Goal: Task Accomplishment & Management: Complete application form

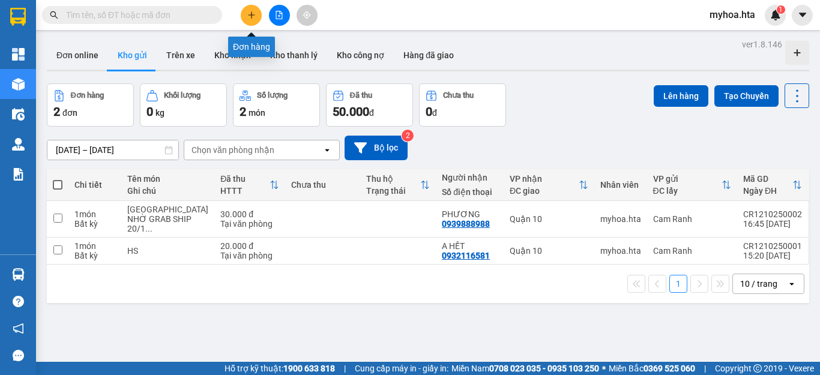
click at [251, 15] on icon "plus" at bounding box center [251, 14] width 7 height 1
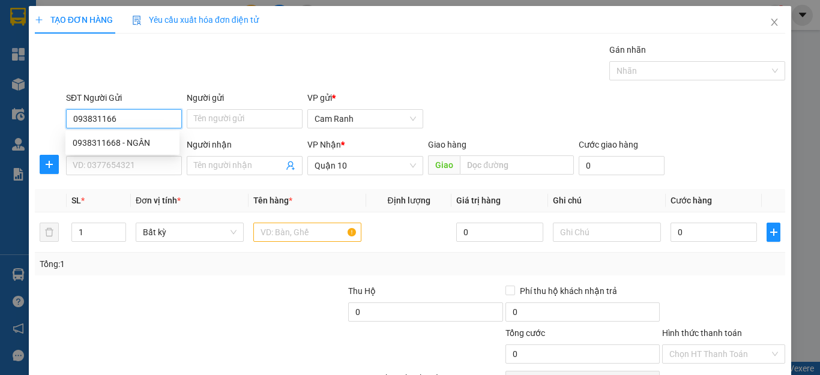
type input "0938311668"
click at [123, 143] on div "0938311668 - NGÂN" at bounding box center [123, 142] width 100 height 13
type input "NGÂN"
type input "50.000"
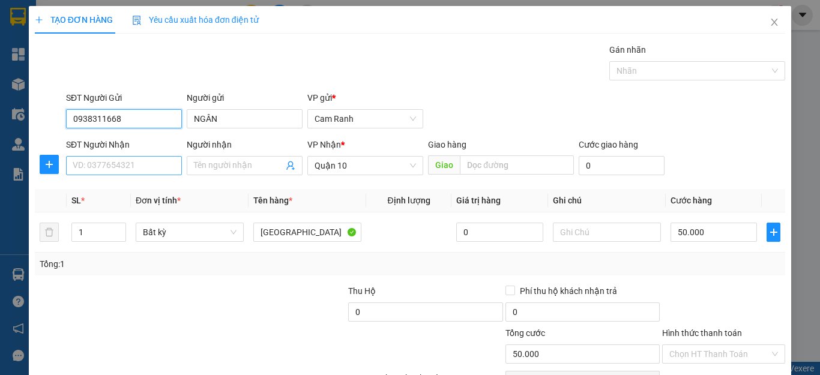
type input "0938311668"
click at [132, 159] on input "SĐT Người Nhận" at bounding box center [124, 165] width 116 height 19
drag, startPoint x: 133, startPoint y: 118, endPoint x: 37, endPoint y: 125, distance: 96.3
click at [37, 125] on div "SĐT Người Gửi 0938311668 Người gửi NGÂN VP gửi * Cam Ranh" at bounding box center [410, 112] width 753 height 42
type input "0914196380"
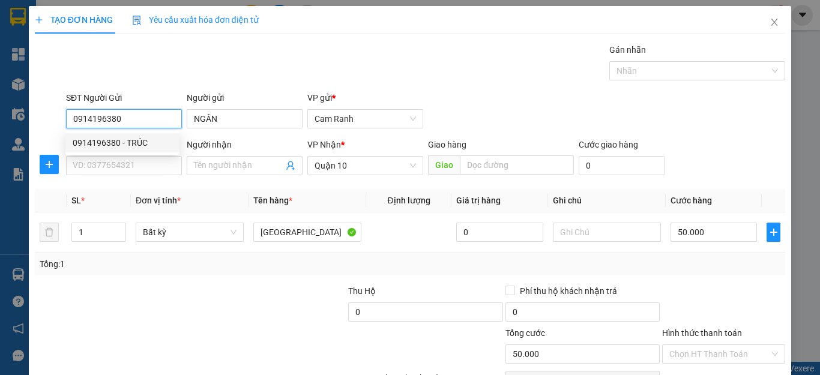
click at [137, 144] on div "0914196380 - TRÚC" at bounding box center [123, 142] width 100 height 13
type input "TRÚC"
type input "30.000"
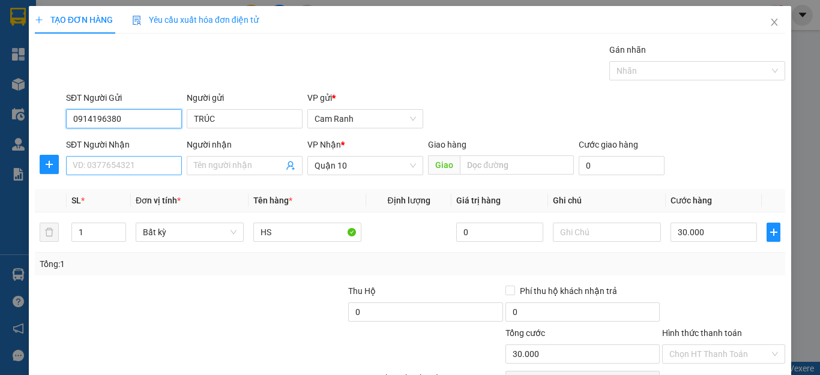
type input "0914196380"
click at [139, 165] on input "SĐT Người Nhận" at bounding box center [124, 165] width 116 height 19
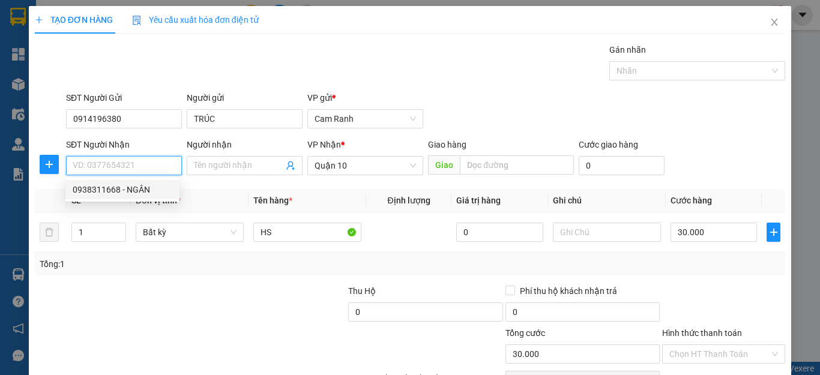
click at [137, 189] on div "0938311668 - NGÂN" at bounding box center [123, 189] width 100 height 13
type input "0938311668"
type input "NGÂN"
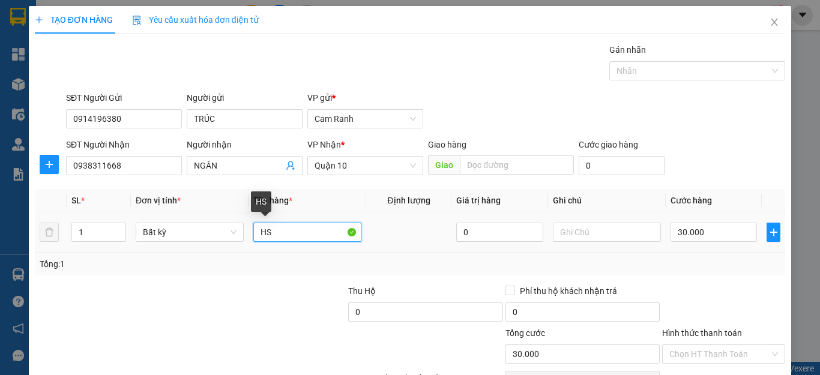
click at [286, 235] on input "HS" at bounding box center [307, 232] width 108 height 19
type input "H"
type input "t"
type input "[GEOGRAPHIC_DATA]"
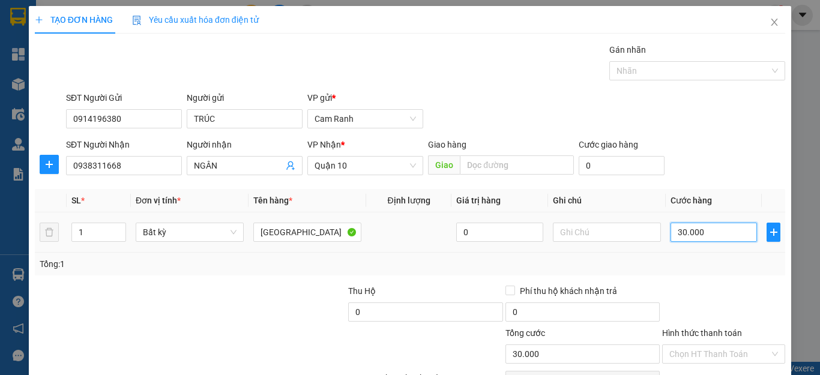
click at [699, 234] on input "30.000" at bounding box center [713, 232] width 86 height 19
type input "5"
type input "50"
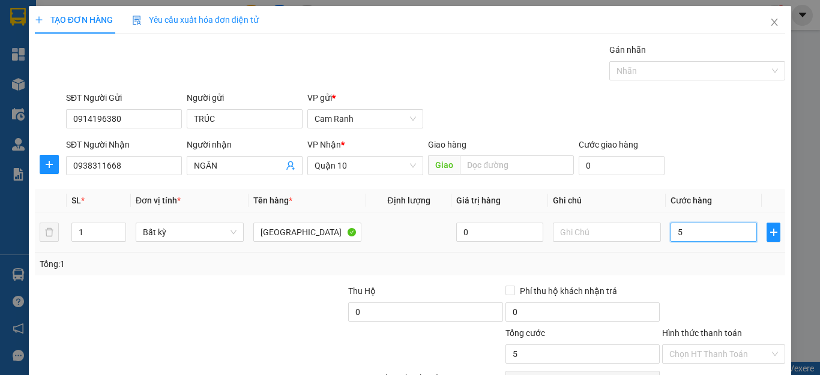
type input "50"
type input "50.000"
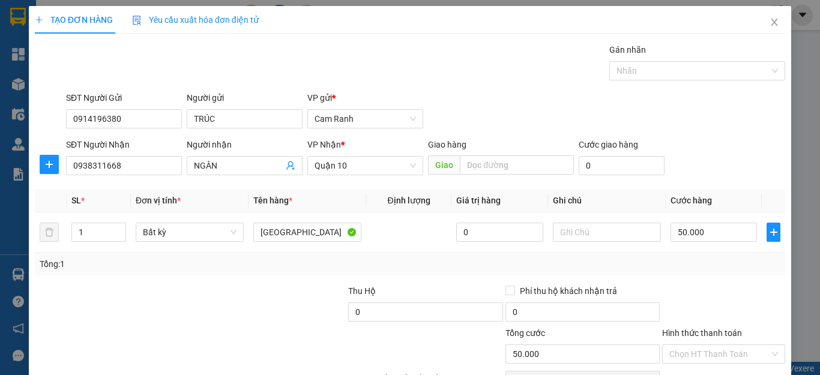
click at [741, 189] on th "Cước hàng" at bounding box center [714, 200] width 96 height 23
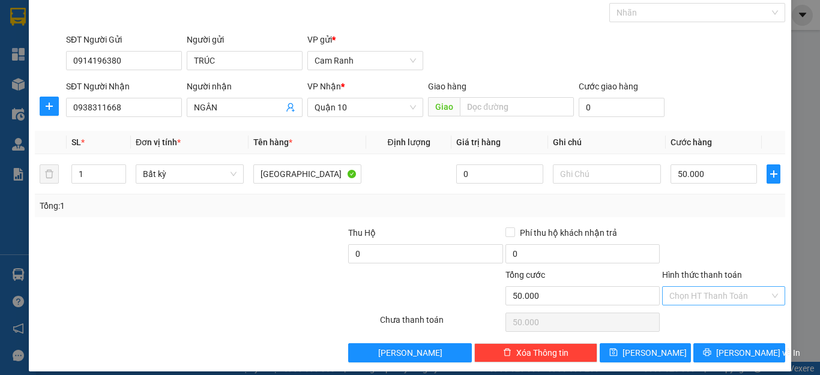
scroll to position [61, 0]
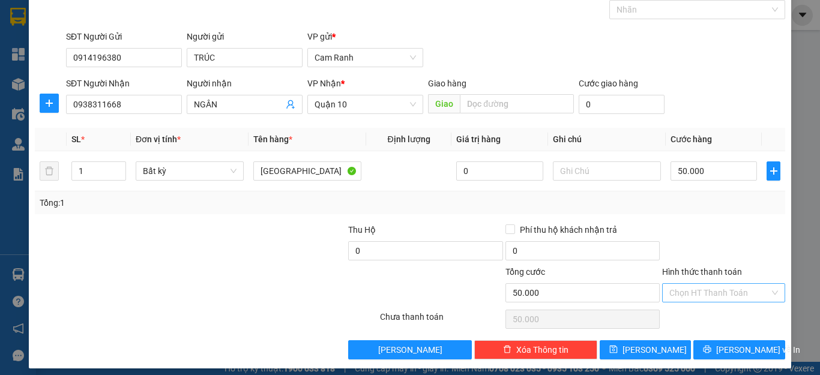
click at [704, 292] on input "Hình thức thanh toán" at bounding box center [719, 293] width 100 height 18
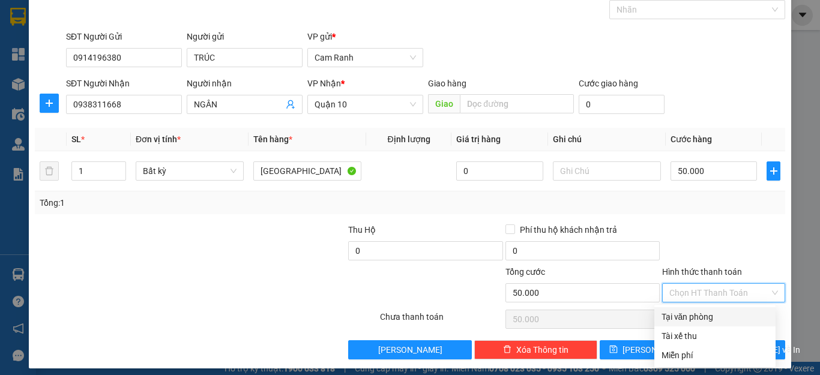
click at [697, 317] on div "Tại văn phòng" at bounding box center [714, 316] width 107 height 13
type input "0"
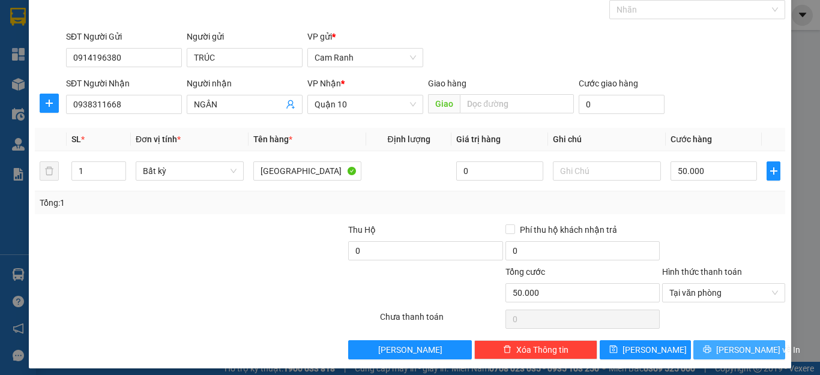
click at [708, 347] on span "printer" at bounding box center [707, 350] width 8 height 10
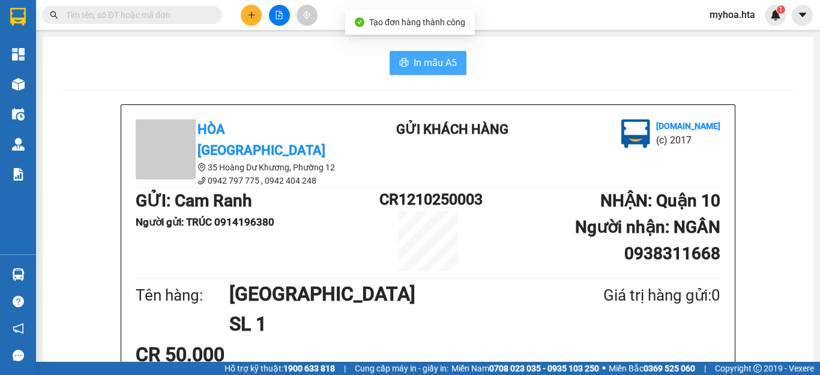
click at [420, 59] on span "In mẫu A5" at bounding box center [435, 62] width 43 height 15
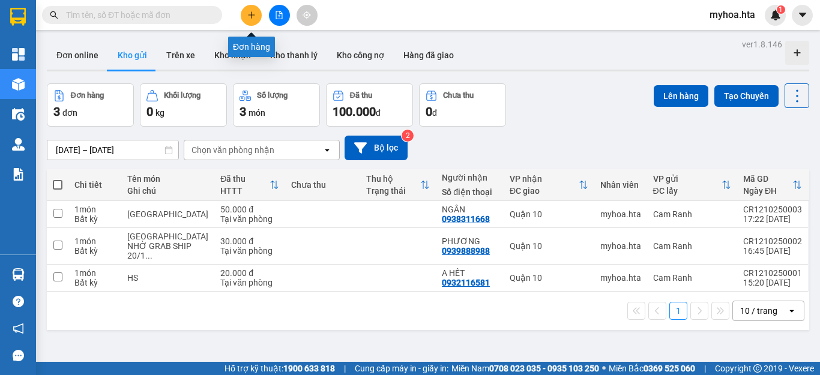
click at [253, 8] on button at bounding box center [251, 15] width 21 height 21
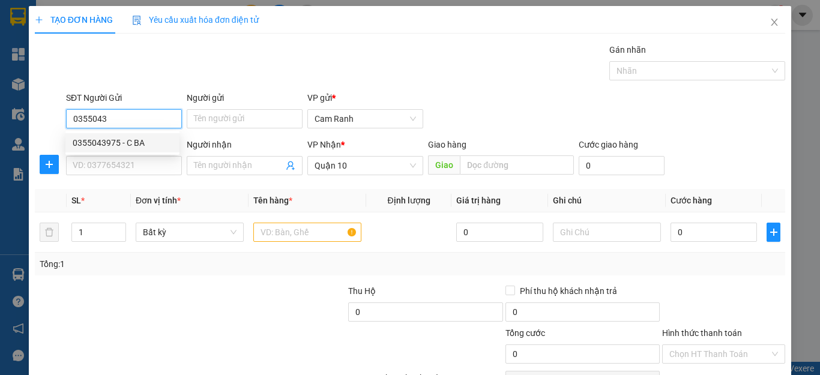
click at [143, 142] on div "0355043975 - C BA" at bounding box center [123, 142] width 100 height 13
type input "0355043975"
type input "C BA"
type input "40.000"
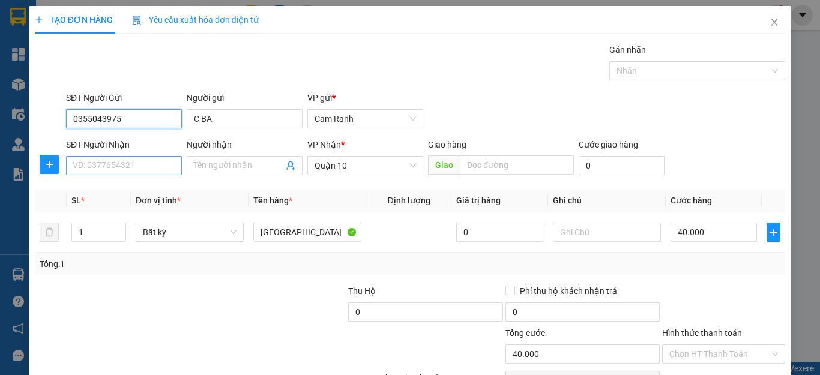
type input "0355043975"
click at [135, 169] on input "SĐT Người Nhận" at bounding box center [124, 165] width 116 height 19
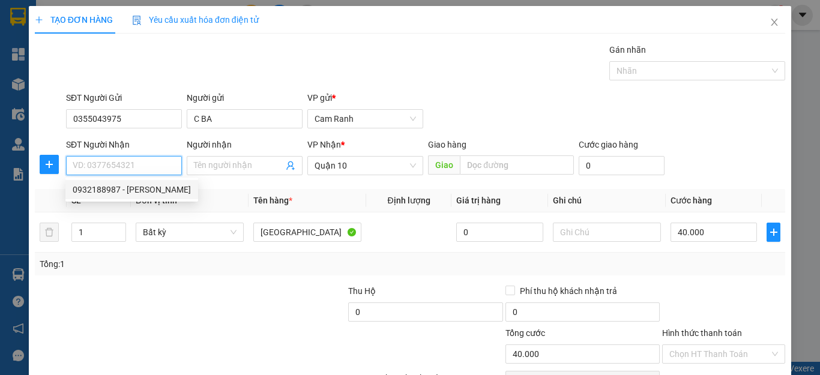
click at [134, 185] on div "0932188987 - VÂN" at bounding box center [132, 189] width 118 height 13
type input "0932188987"
type input "VÂN"
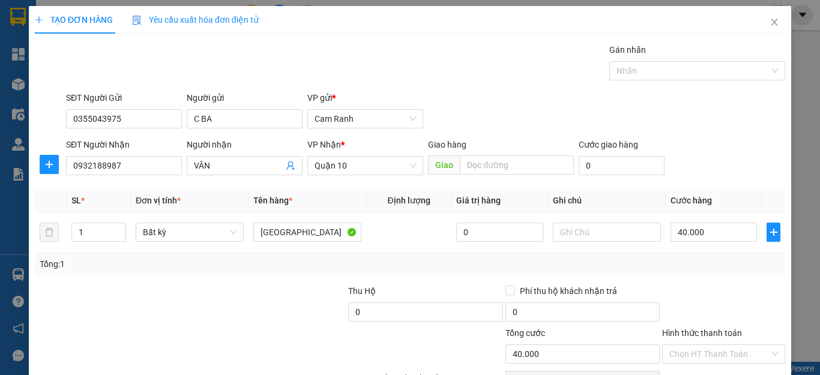
scroll to position [69, 0]
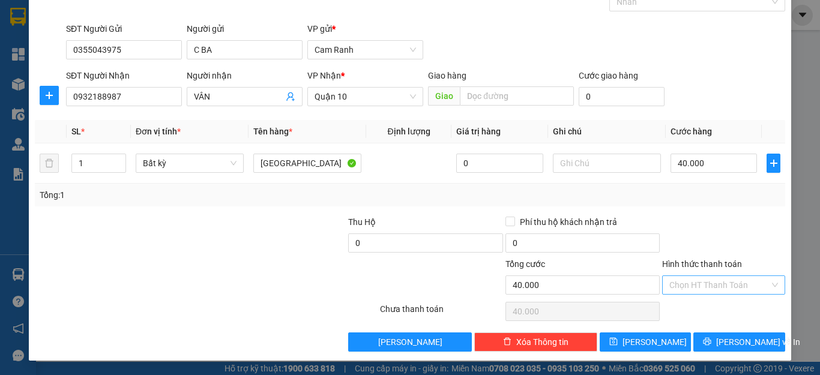
click at [718, 291] on input "Hình thức thanh toán" at bounding box center [719, 285] width 100 height 18
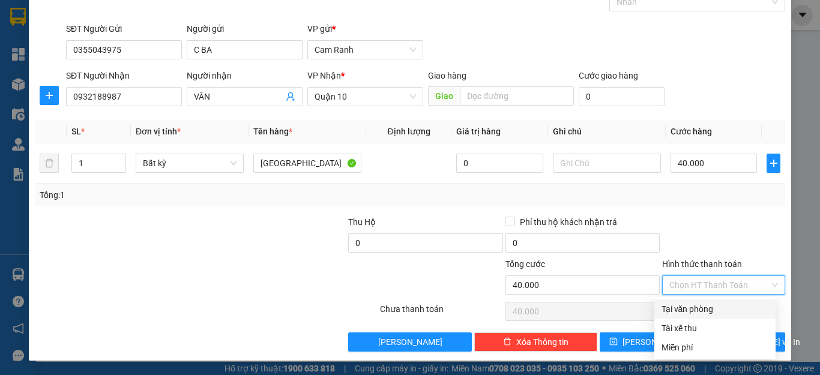
click at [700, 307] on div "Tại văn phòng" at bounding box center [714, 308] width 107 height 13
type input "0"
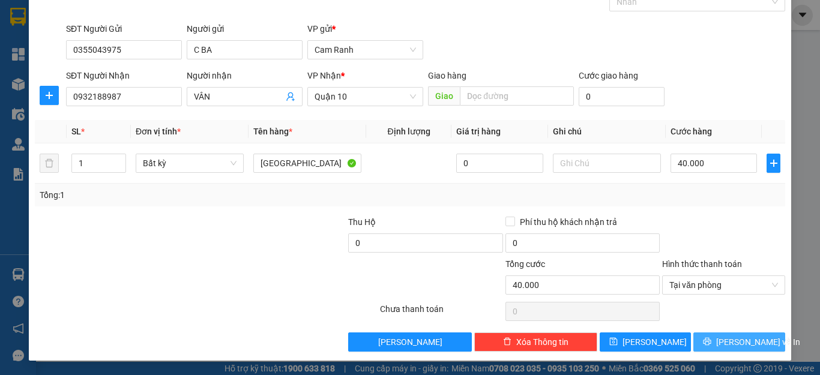
click at [708, 339] on button "Lưu và In" at bounding box center [739, 341] width 92 height 19
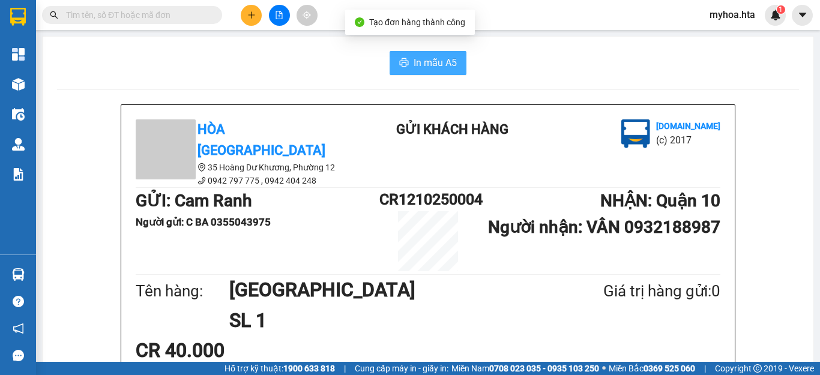
click at [440, 65] on span "In mẫu A5" at bounding box center [435, 62] width 43 height 15
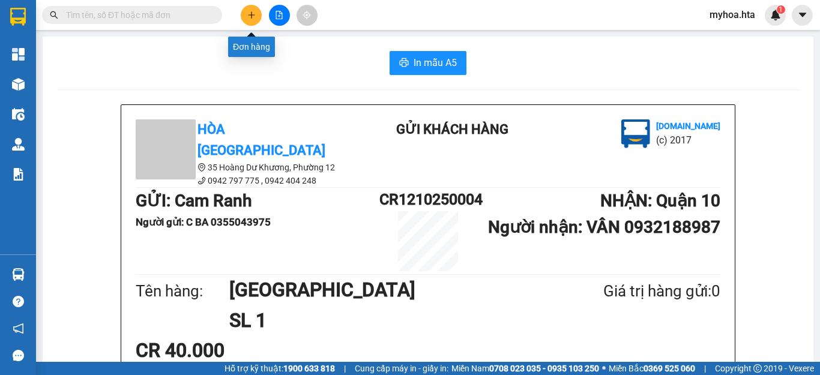
click at [249, 14] on icon "plus" at bounding box center [251, 15] width 8 height 8
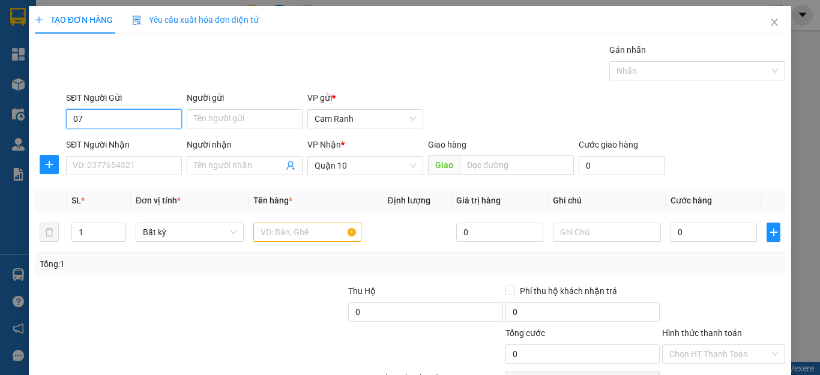
type input "0"
type input "0796267890"
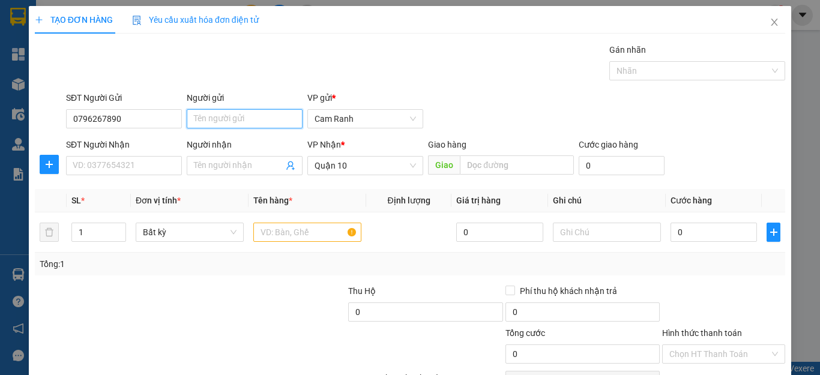
click at [232, 122] on input "Người gửi" at bounding box center [245, 118] width 116 height 19
type input "d"
type input "đ"
type input "D"
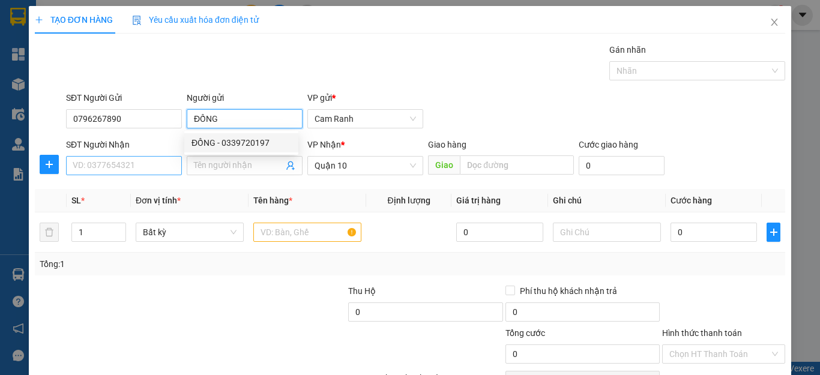
type input "ĐỒNG"
click at [114, 169] on input "SĐT Người Nhận" at bounding box center [124, 165] width 116 height 19
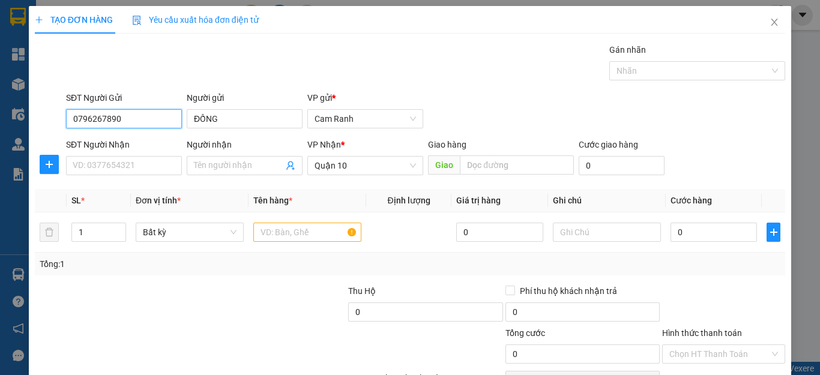
drag, startPoint x: 120, startPoint y: 118, endPoint x: 65, endPoint y: 126, distance: 55.3
click at [66, 126] on input "0796267890" at bounding box center [124, 118] width 116 height 19
click at [108, 139] on div "0935993276 - HÀ" at bounding box center [140, 142] width 135 height 13
type input "0935993276"
type input "HÀ"
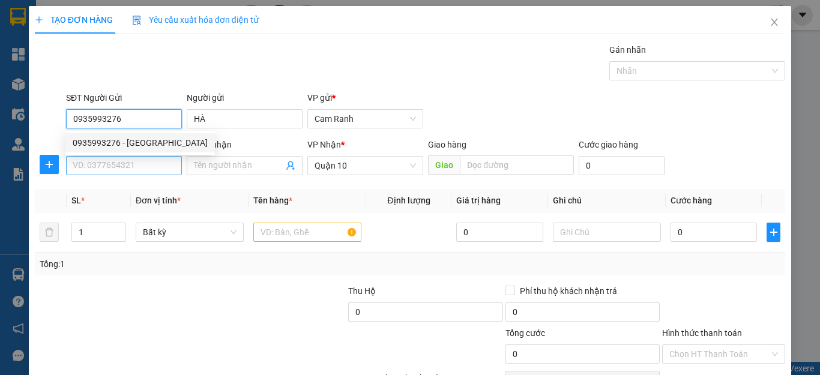
type input "200.000"
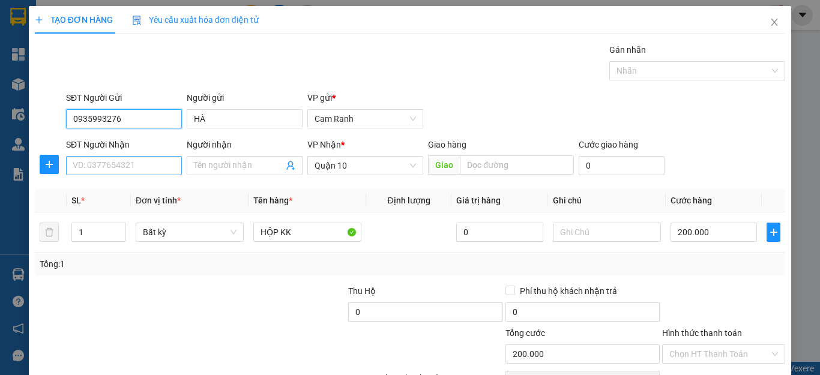
type input "0935993276"
click at [133, 164] on input "SĐT Người Nhận" at bounding box center [124, 165] width 116 height 19
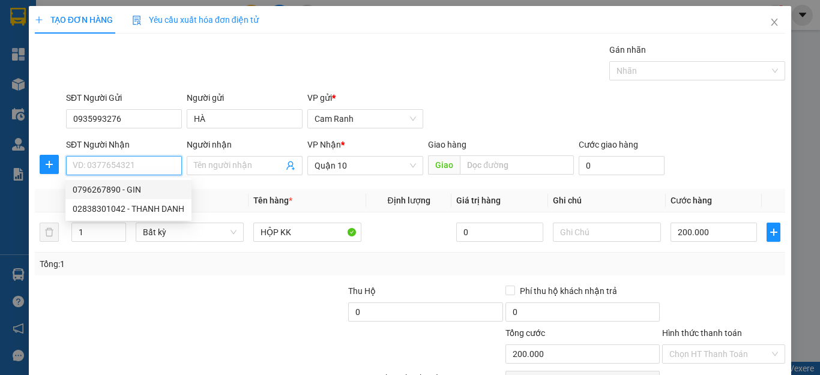
click at [142, 185] on div "0796267890 - GIN" at bounding box center [129, 189] width 112 height 13
type input "0796267890"
type input "GIN"
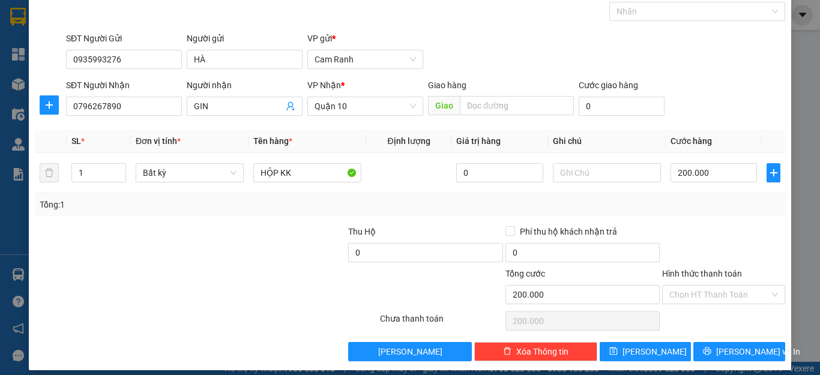
scroll to position [69, 0]
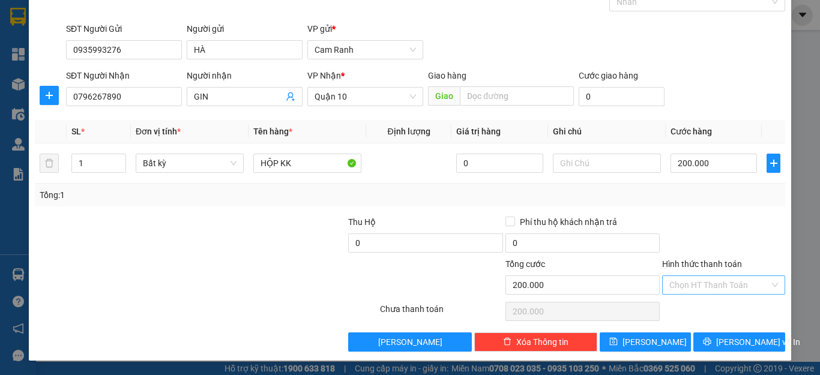
click at [718, 276] on input "Hình thức thanh toán" at bounding box center [719, 285] width 100 height 18
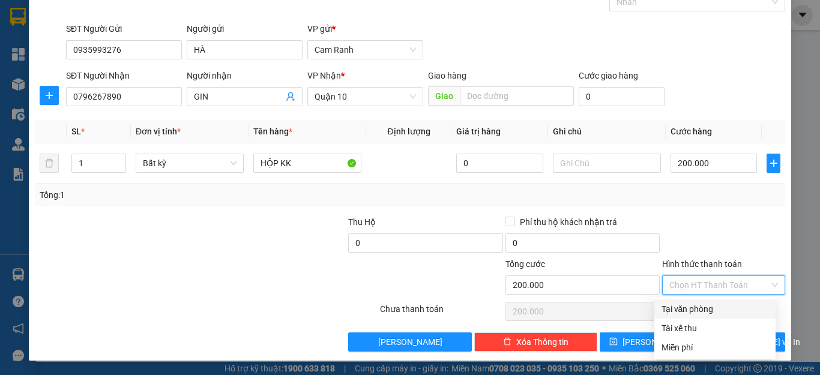
click at [708, 306] on div "Tại văn phòng" at bounding box center [714, 308] width 107 height 13
type input "0"
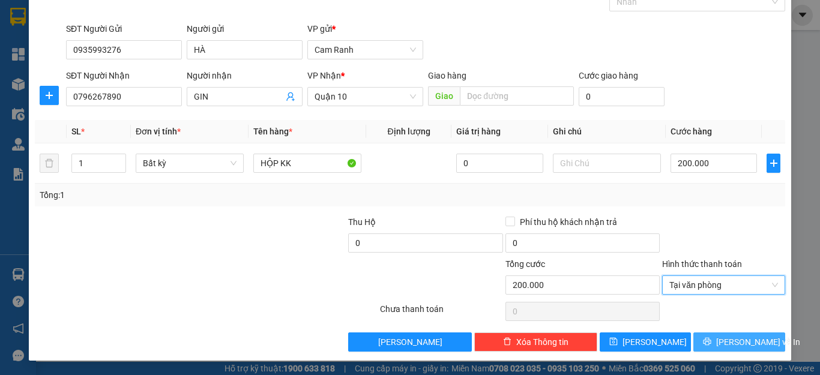
click at [722, 340] on span "Lưu và In" at bounding box center [758, 341] width 84 height 13
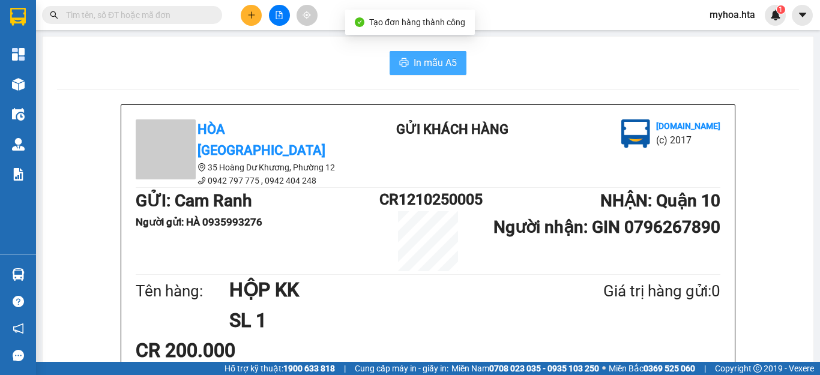
click at [433, 64] on span "In mẫu A5" at bounding box center [435, 62] width 43 height 15
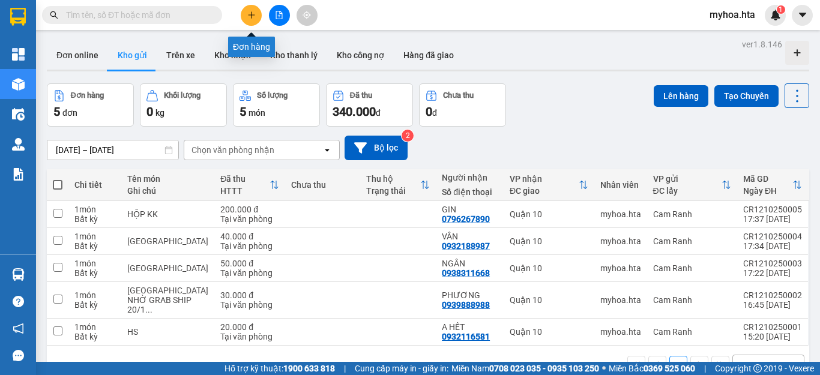
click at [252, 23] on button at bounding box center [251, 15] width 21 height 21
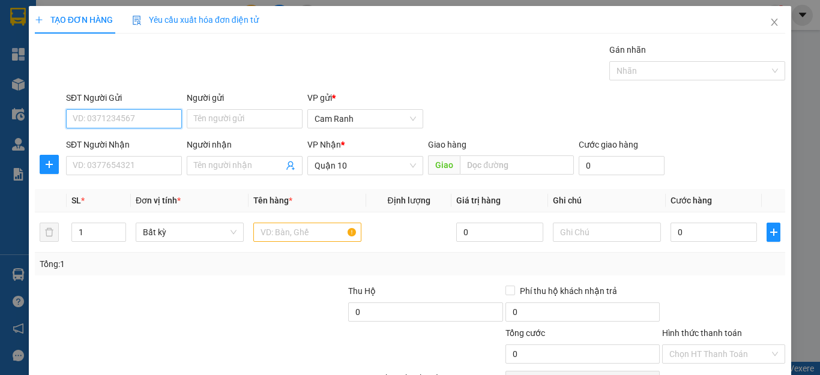
click at [178, 120] on input "SĐT Người Gửi" at bounding box center [124, 118] width 116 height 19
click at [167, 119] on input "SĐT Người Gửi" at bounding box center [124, 118] width 116 height 19
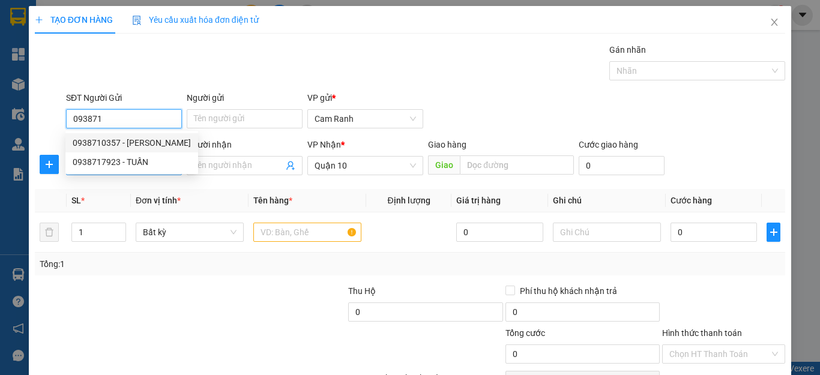
drag, startPoint x: 140, startPoint y: 141, endPoint x: 136, endPoint y: 161, distance: 20.8
click at [140, 142] on div "0938710357 - [PERSON_NAME]" at bounding box center [132, 142] width 118 height 13
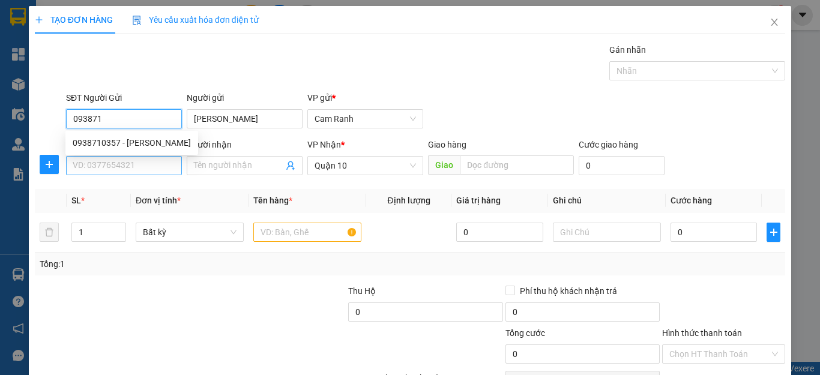
type input "0938710357"
type input "CHÚ DŨNG"
type input "30.000"
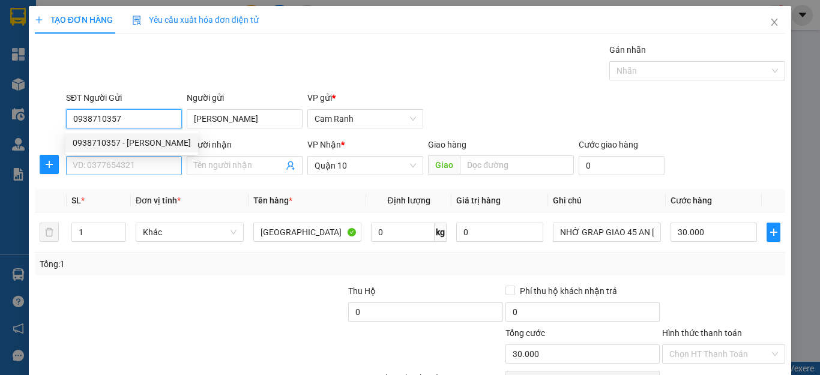
type input "0938710357"
click at [133, 166] on input "SĐT Người Nhận" at bounding box center [124, 165] width 116 height 19
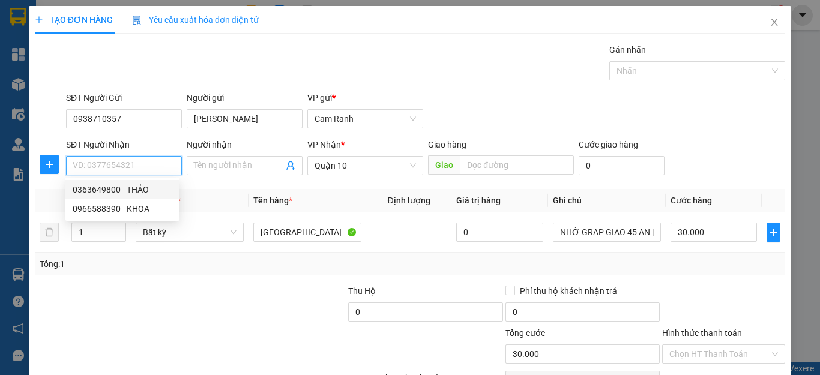
click at [144, 188] on div "0363649800 - THẢO" at bounding box center [123, 189] width 100 height 13
type input "0363649800"
type input "THẢO"
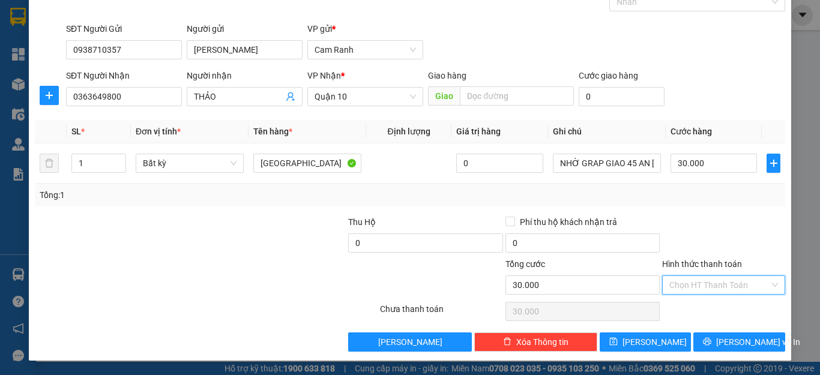
drag, startPoint x: 713, startPoint y: 290, endPoint x: 710, endPoint y: 302, distance: 12.4
click at [713, 290] on input "Hình thức thanh toán" at bounding box center [719, 285] width 100 height 18
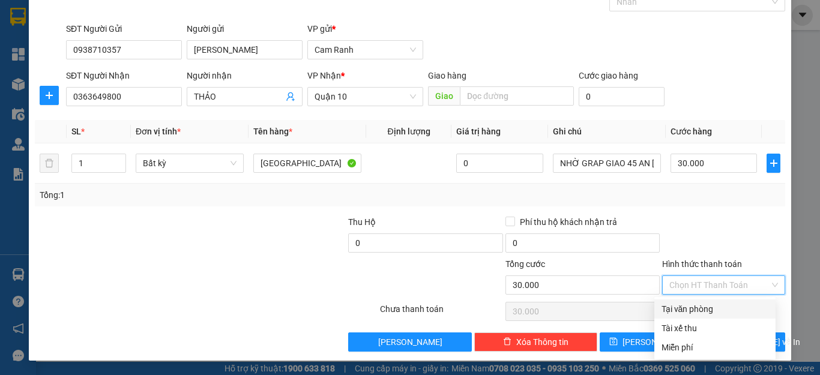
click at [706, 316] on div "Tại văn phòng" at bounding box center [714, 308] width 121 height 19
type input "0"
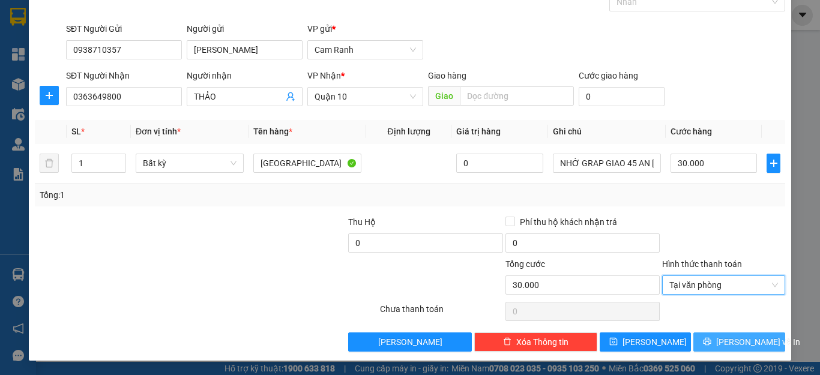
click at [727, 337] on span "Lưu và In" at bounding box center [758, 341] width 84 height 13
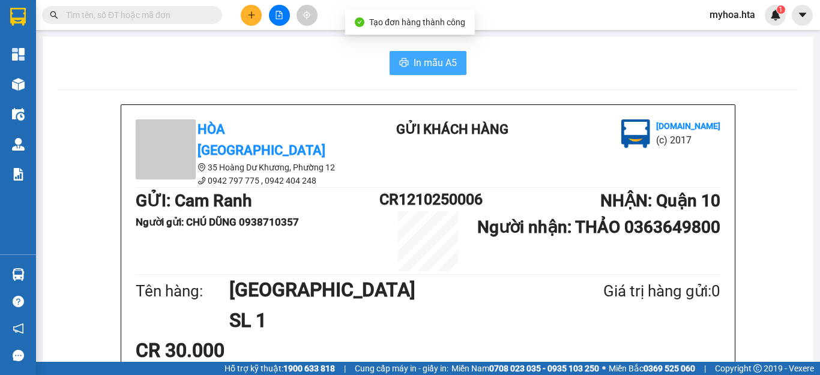
click at [423, 57] on span "In mẫu A5" at bounding box center [435, 62] width 43 height 15
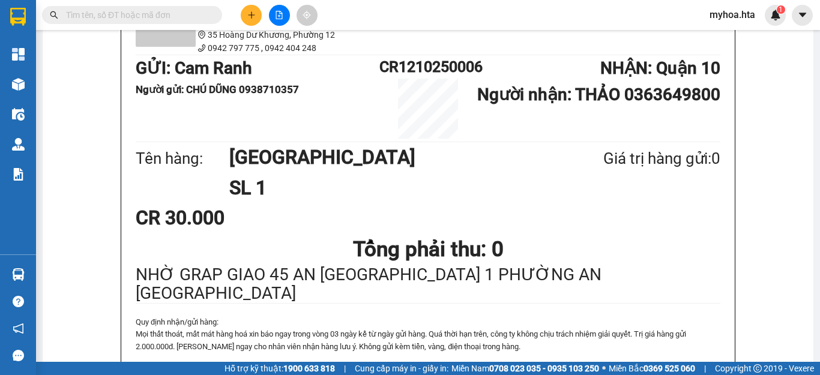
scroll to position [120, 0]
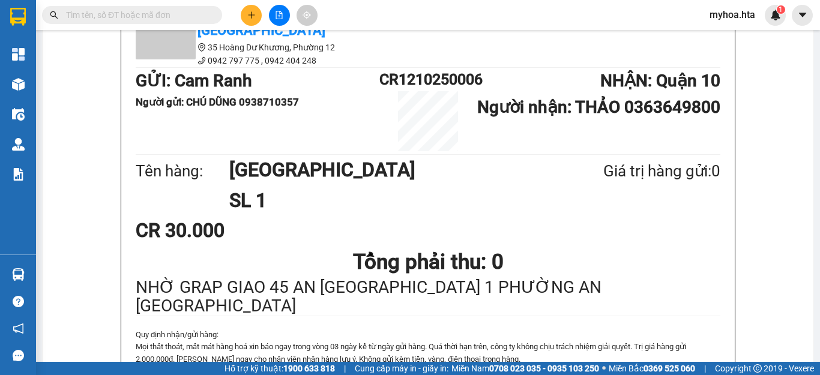
click at [250, 11] on icon "plus" at bounding box center [251, 15] width 8 height 8
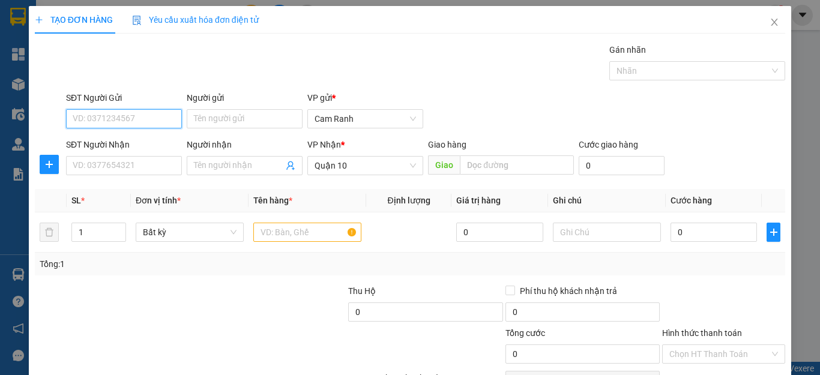
click at [136, 117] on input "SĐT Người Gửi" at bounding box center [124, 118] width 116 height 19
click at [136, 145] on div "0333817481 - TI" at bounding box center [123, 142] width 100 height 13
type input "0333817481"
type input "TI"
type input "0333817481"
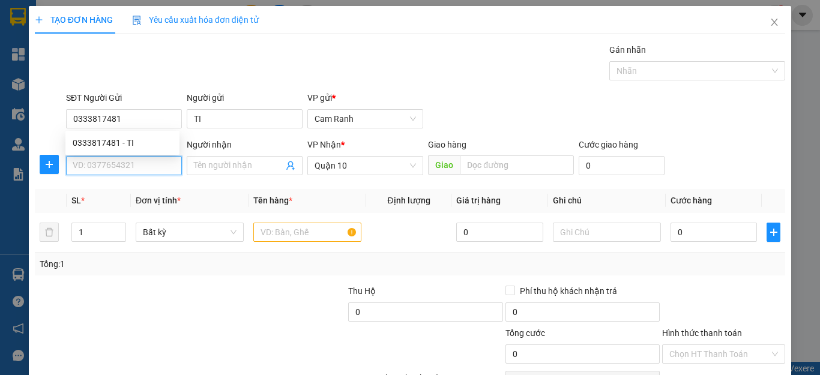
type input "40.000"
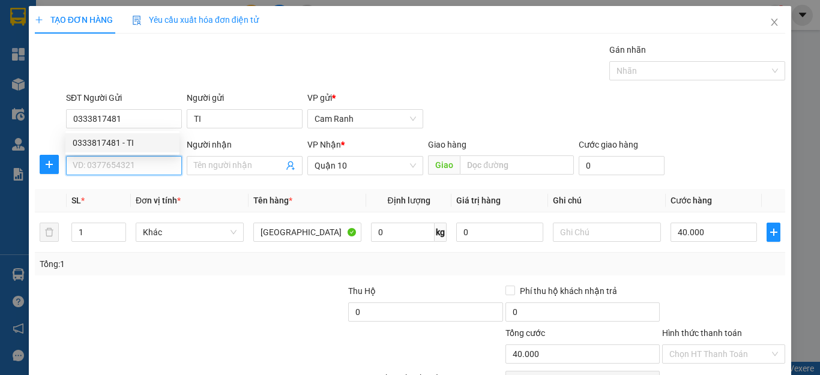
click at [123, 173] on input "SĐT Người Nhận" at bounding box center [124, 165] width 116 height 19
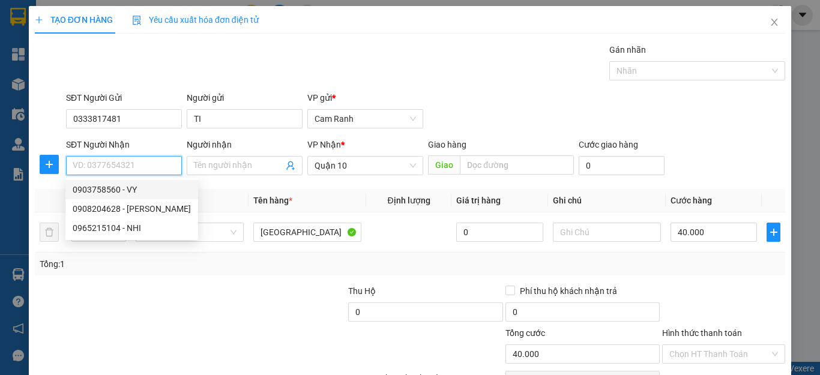
click at [134, 190] on div "0903758560 - VY" at bounding box center [132, 189] width 118 height 13
type input "0903758560"
type input "VY"
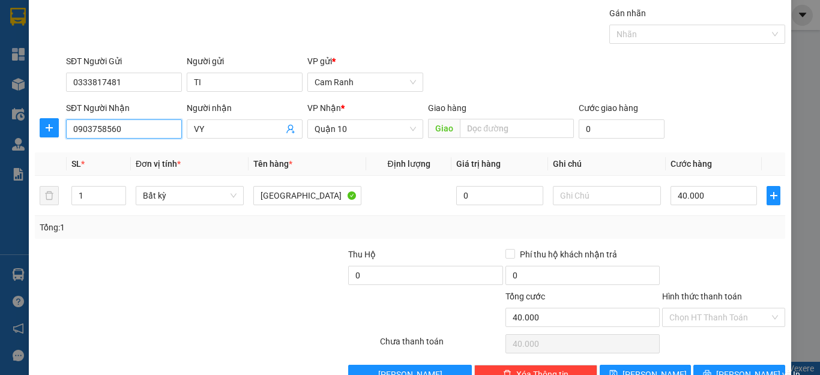
scroll to position [69, 0]
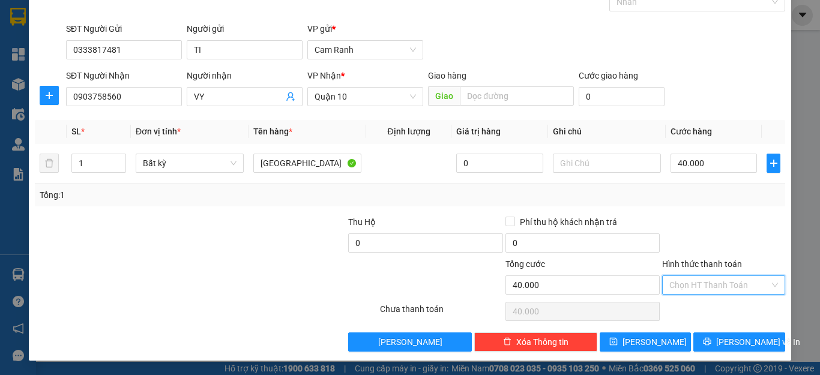
click at [700, 284] on input "Hình thức thanh toán" at bounding box center [719, 285] width 100 height 18
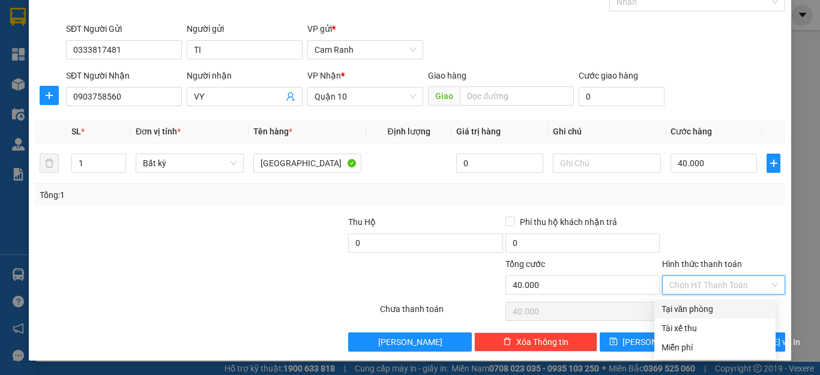
drag, startPoint x: 709, startPoint y: 310, endPoint x: 713, endPoint y: 325, distance: 15.6
click at [709, 311] on div "Tại văn phòng" at bounding box center [714, 308] width 107 height 13
type input "0"
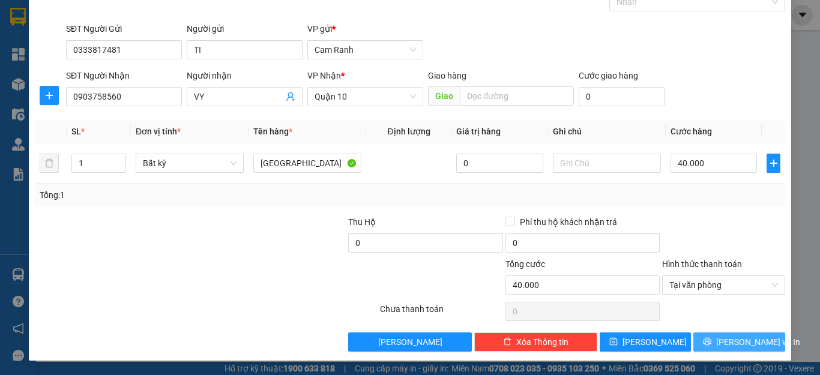
click at [714, 335] on button "Lưu và In" at bounding box center [739, 341] width 92 height 19
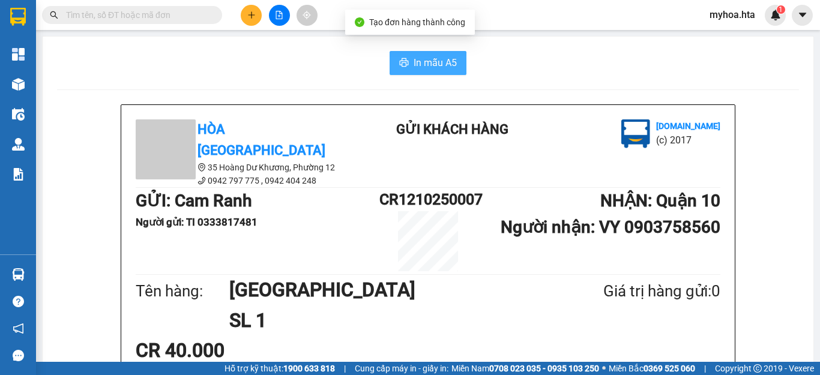
click at [446, 70] on span "In mẫu A5" at bounding box center [435, 62] width 43 height 15
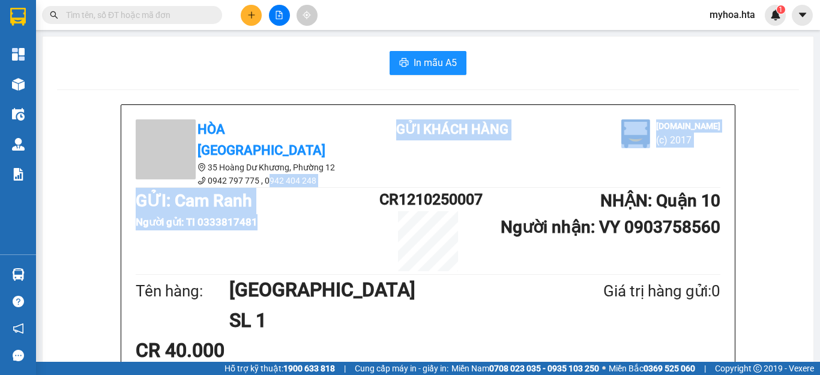
drag, startPoint x: 264, startPoint y: 191, endPoint x: 264, endPoint y: 209, distance: 17.4
click at [264, 209] on div "Hòa Thuận Anh 35 Hoàng Dư Khương, Phường 12 0942 797 775 , 0942 404 248 Gửi k…" at bounding box center [427, 284] width 613 height 358
click at [249, 7] on button at bounding box center [251, 15] width 21 height 21
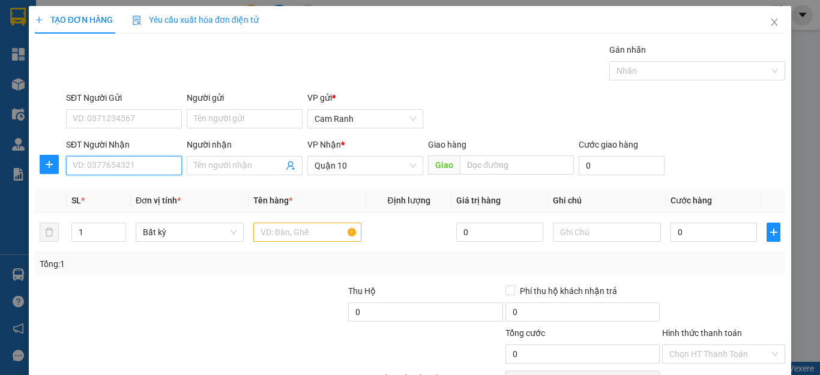
click at [154, 170] on input "SĐT Người Nhận" at bounding box center [124, 165] width 116 height 19
click at [137, 163] on input "SĐT Người Nhận" at bounding box center [124, 165] width 116 height 19
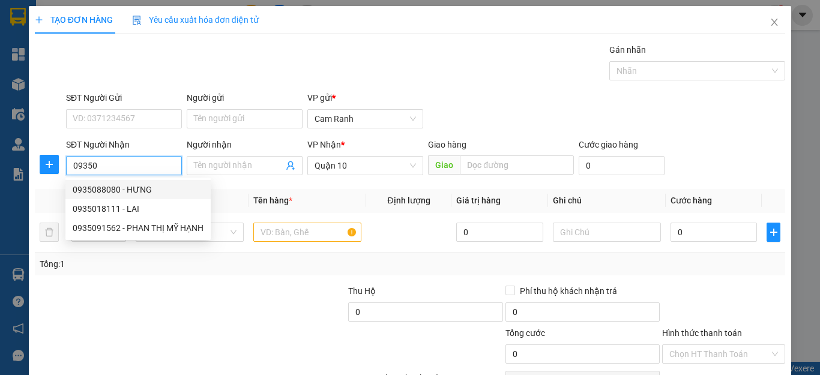
click at [169, 185] on div "0935088080 - HƯNG" at bounding box center [138, 189] width 131 height 13
type input "0935088080"
type input "HƯNG"
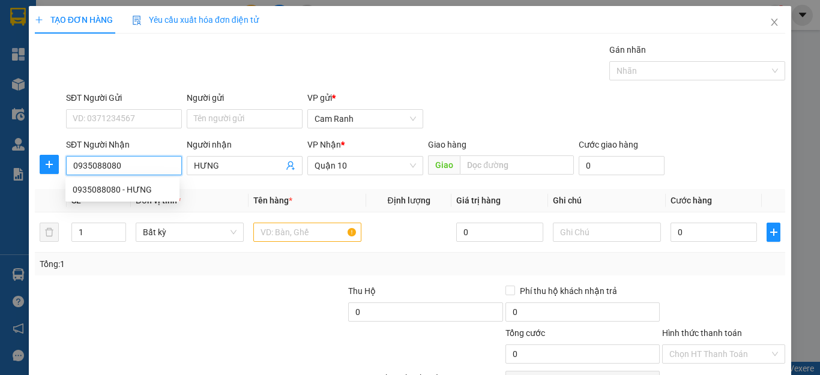
type input "400.000"
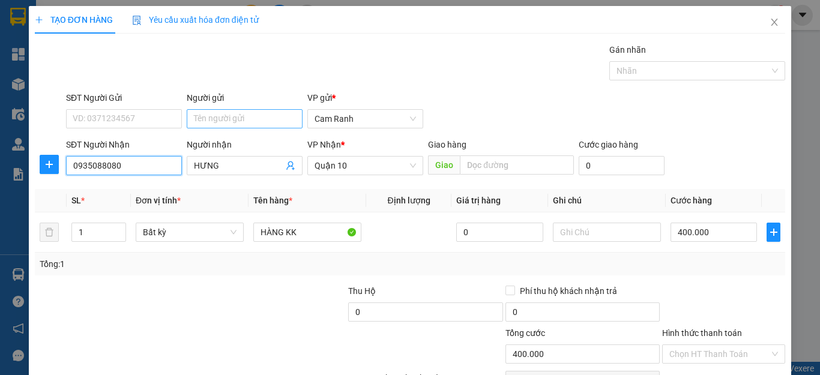
type input "0935088080"
click at [218, 120] on input "Người gửi" at bounding box center [245, 118] width 116 height 19
click at [201, 120] on input "Người gửi" at bounding box center [245, 118] width 116 height 19
drag, startPoint x: 229, startPoint y: 123, endPoint x: 188, endPoint y: 134, distance: 42.4
click at [189, 124] on input "ngọc" at bounding box center [245, 118] width 116 height 19
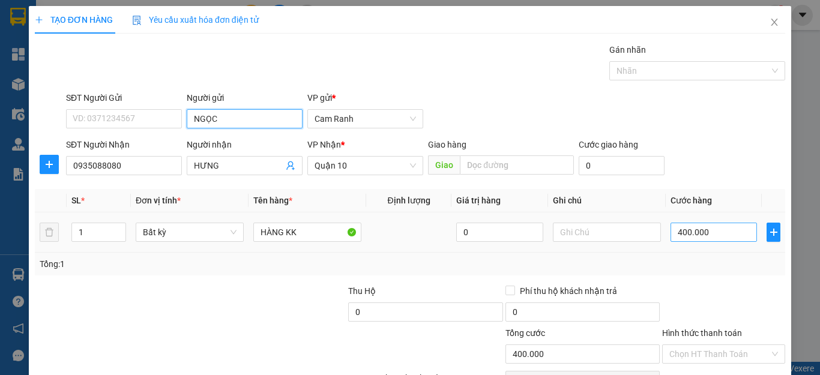
type input "NGỌC"
click at [701, 235] on input "400.000" at bounding box center [713, 232] width 86 height 19
type input "5"
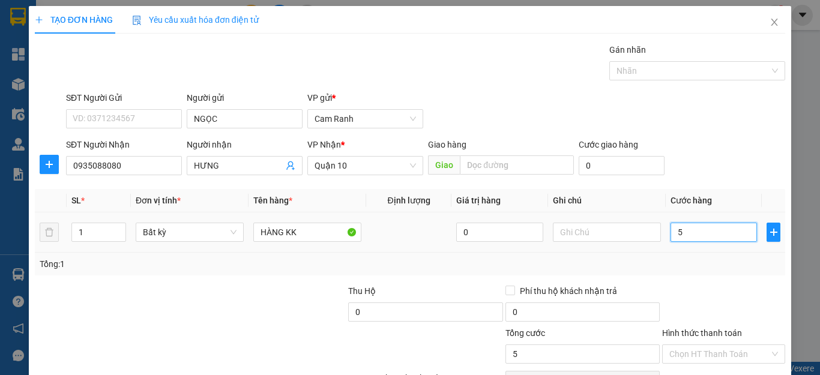
type input "50"
type input "500"
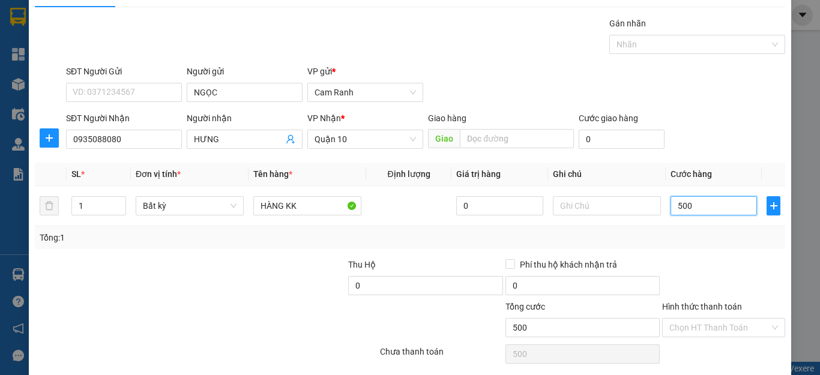
scroll to position [69, 0]
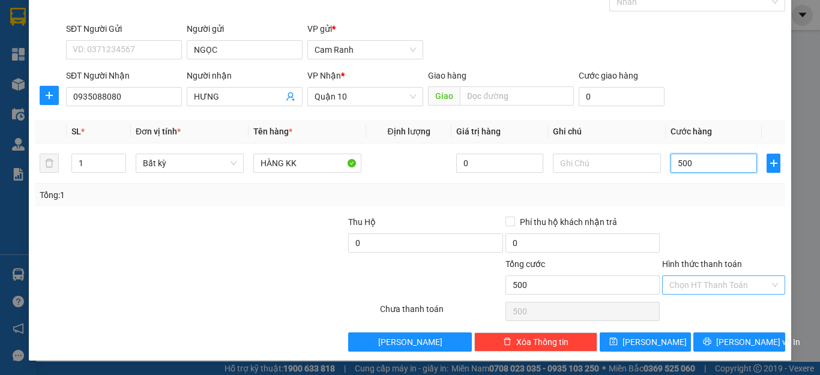
type input "500"
type input "500.000"
click at [702, 287] on input "Hình thức thanh toán" at bounding box center [719, 285] width 100 height 18
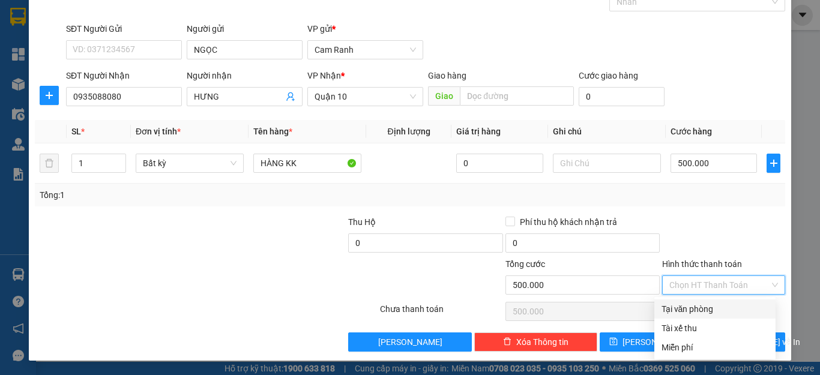
drag, startPoint x: 696, startPoint y: 305, endPoint x: 695, endPoint y: 313, distance: 7.3
click at [696, 306] on div "Tại văn phòng" at bounding box center [714, 308] width 107 height 13
type input "0"
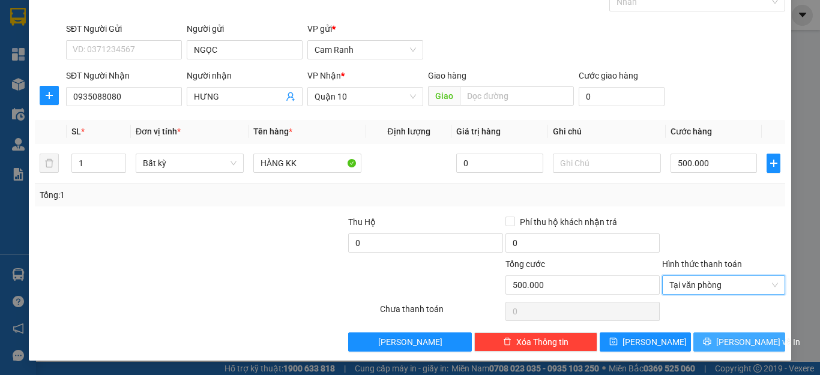
click at [701, 335] on button "Lưu và In" at bounding box center [739, 341] width 92 height 19
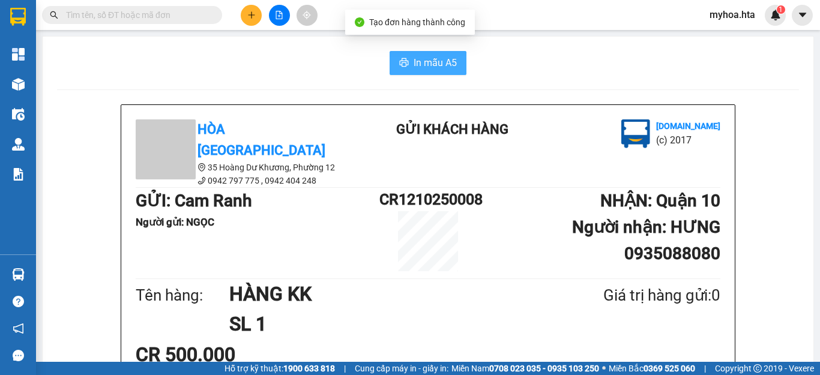
click at [423, 62] on span "In mẫu A5" at bounding box center [435, 62] width 43 height 15
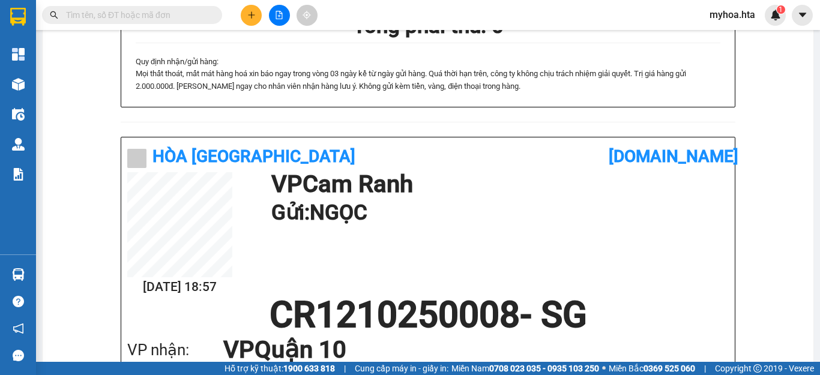
click at [250, 18] on icon "plus" at bounding box center [251, 15] width 8 height 8
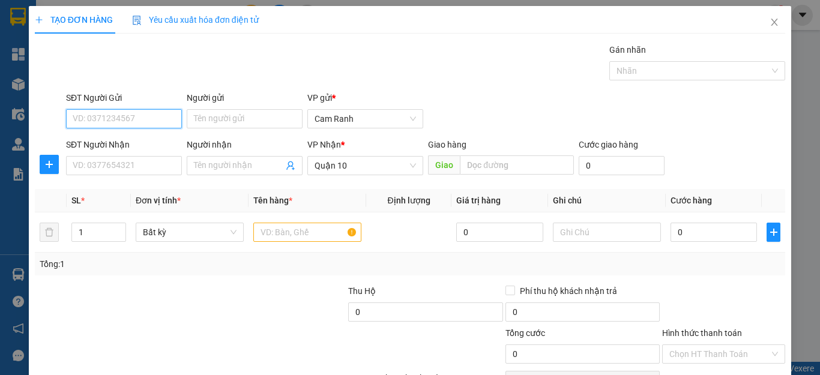
click at [145, 113] on input "SĐT Người Gửi" at bounding box center [124, 118] width 116 height 19
drag, startPoint x: 107, startPoint y: 137, endPoint x: 106, endPoint y: 145, distance: 7.3
click at [106, 139] on div "0942039182 - HÀ" at bounding box center [140, 142] width 135 height 13
type input "0942039182"
type input "HÀ"
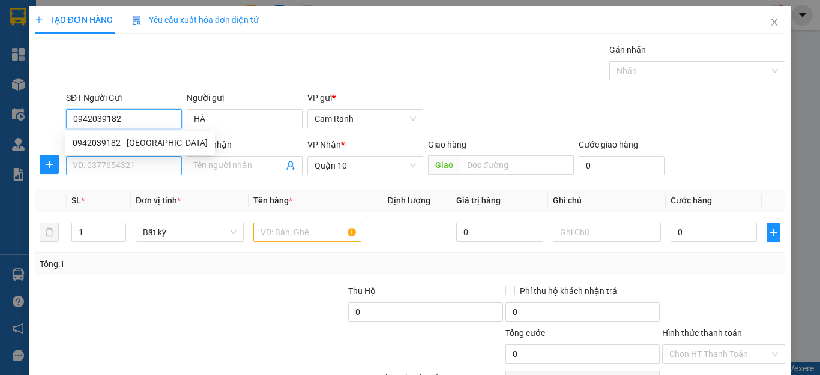
type input "50.000"
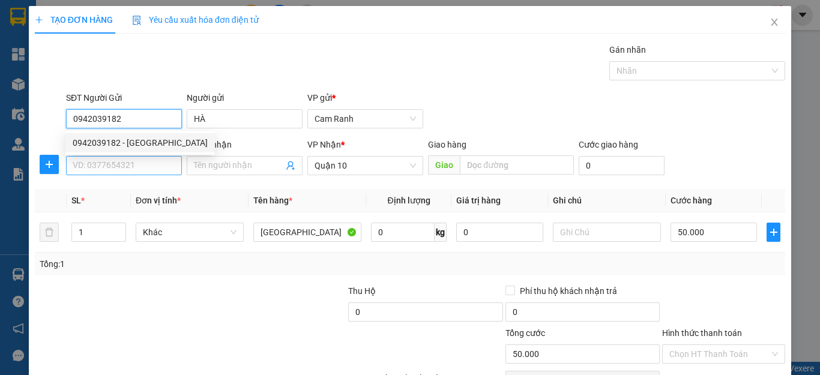
type input "0942039182"
click at [106, 158] on input "SĐT Người Nhận" at bounding box center [124, 165] width 116 height 19
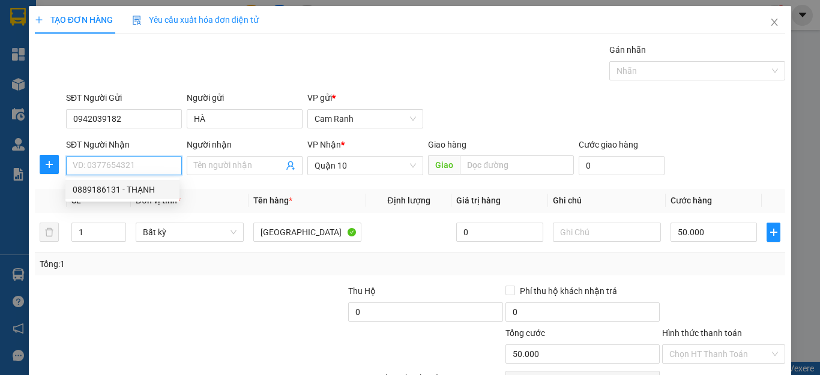
click at [139, 162] on input "SĐT Người Nhận" at bounding box center [124, 165] width 116 height 19
type input "0343260771"
click at [134, 194] on div "0343260771 - ĐỊNH" at bounding box center [123, 189] width 100 height 13
type input "ĐỊNH"
type input "350.000"
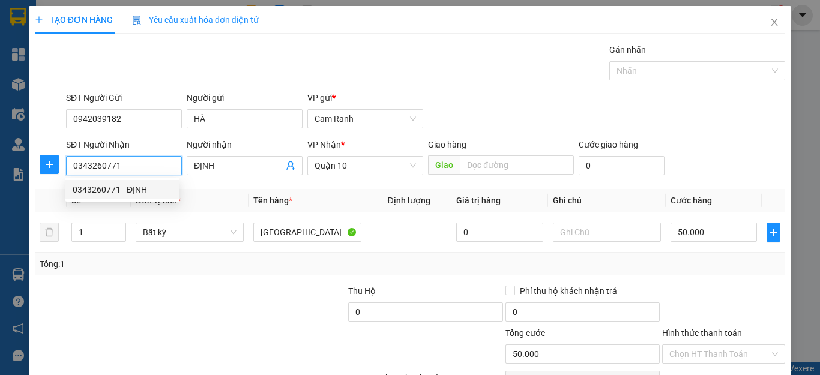
type input "350.000"
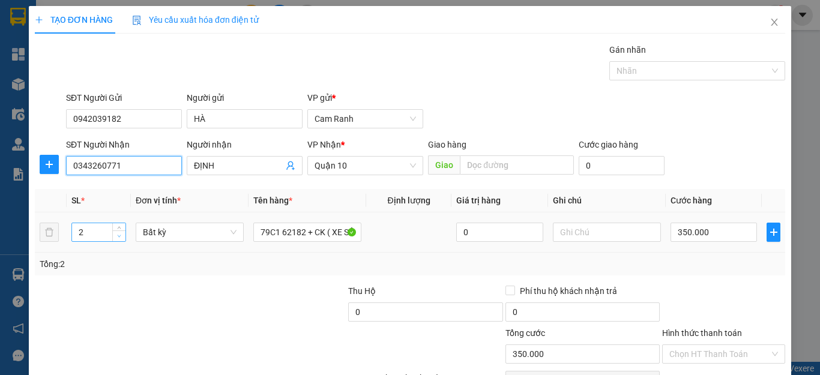
type input "0343260771"
type input "1"
click at [113, 236] on span "Decrease Value" at bounding box center [118, 235] width 13 height 11
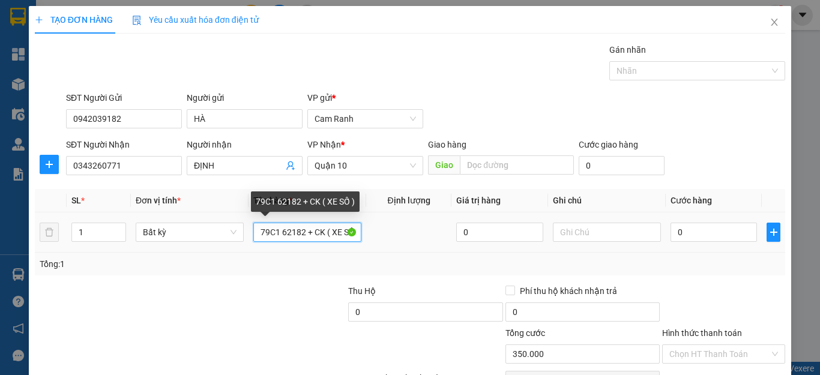
type input "0"
drag, startPoint x: 259, startPoint y: 233, endPoint x: 376, endPoint y: 238, distance: 117.7
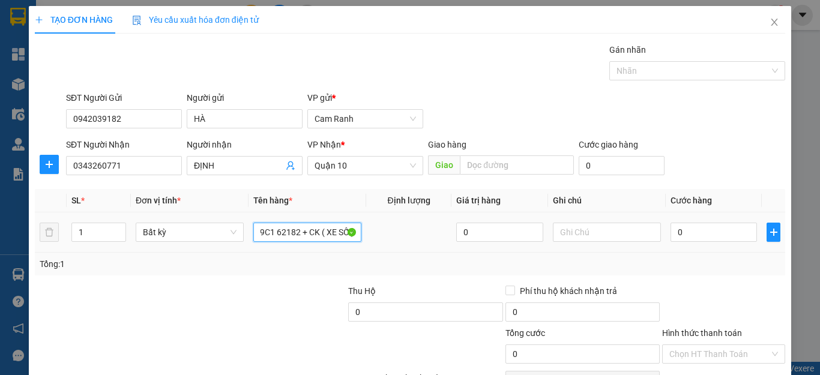
click at [376, 238] on tr "1 Bất kỳ 79C1 62182 + CK ( XE SỐ ) 0 0" at bounding box center [410, 232] width 750 height 40
type input "[GEOGRAPHIC_DATA]"
click at [572, 230] on input "text" at bounding box center [607, 232] width 108 height 19
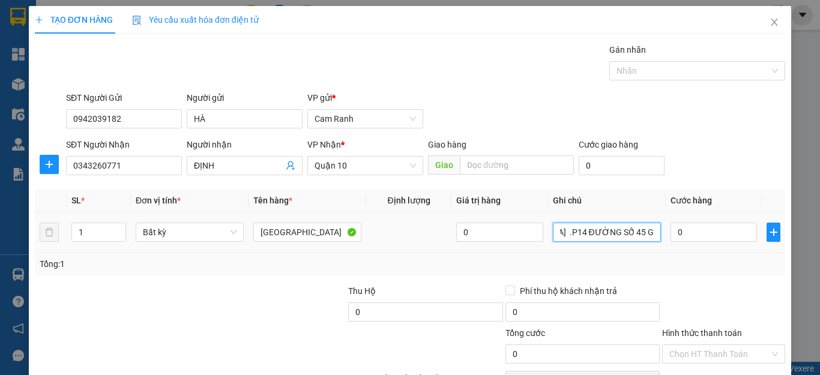
scroll to position [0, 104]
type input "965/88 [GEOGRAPHIC_DATA] .P14 ĐƯỜNG SỐ 45 GÒ VẤP"
click at [683, 229] on input "0" at bounding box center [713, 232] width 86 height 19
type input "8"
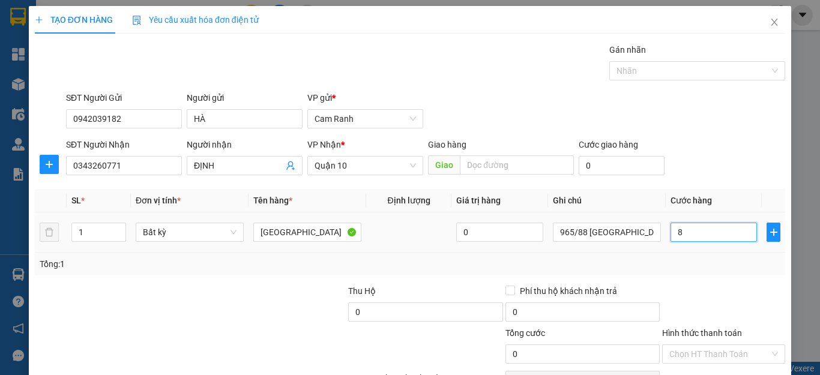
type input "8"
type input "80"
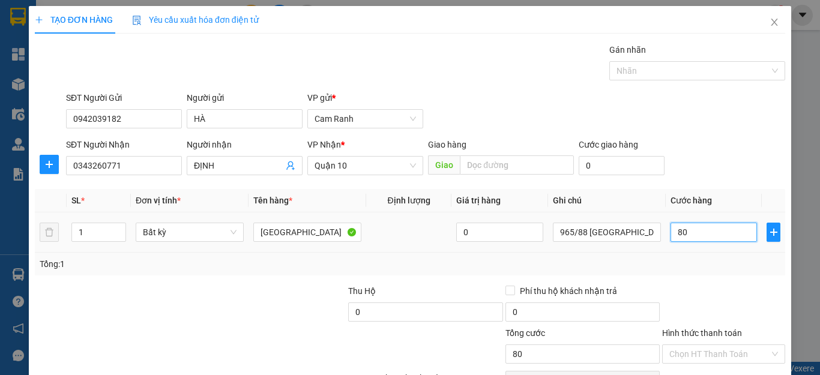
type input "8"
type input "0"
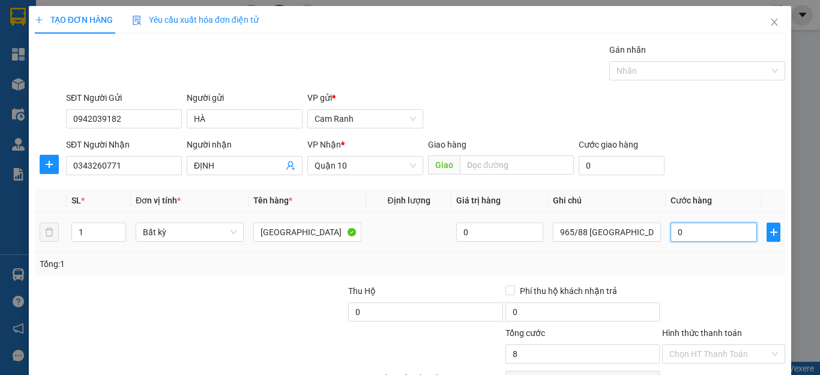
type input "0"
type input "07"
type input "7"
type input "70"
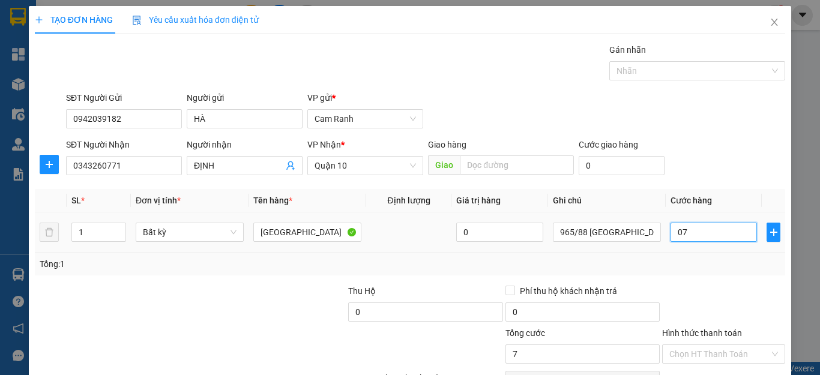
type input "70"
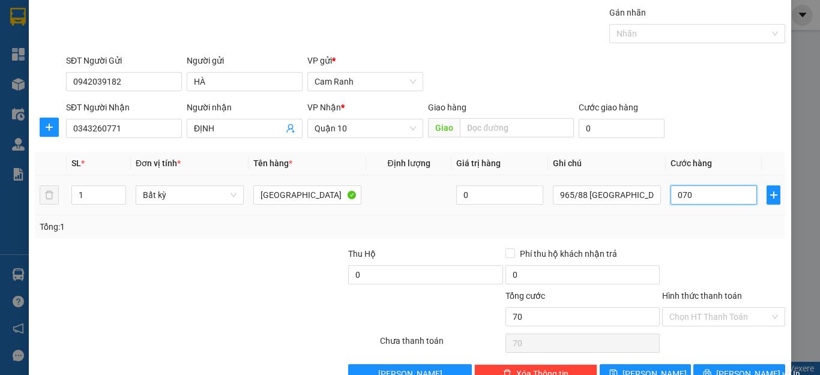
scroll to position [69, 0]
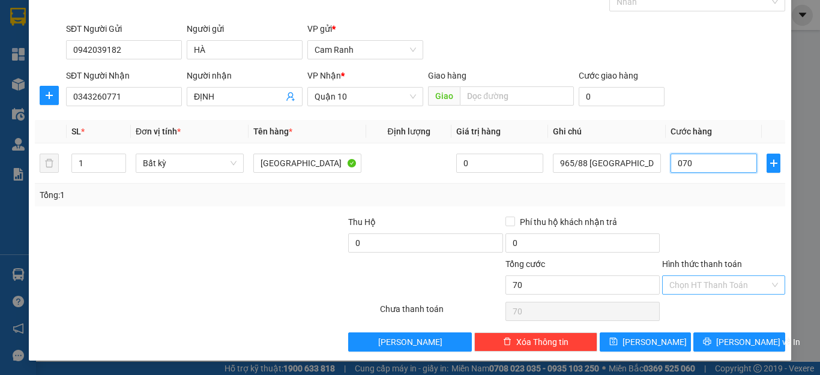
type input "070"
type input "70.000"
click at [703, 288] on input "Hình thức thanh toán" at bounding box center [719, 285] width 100 height 18
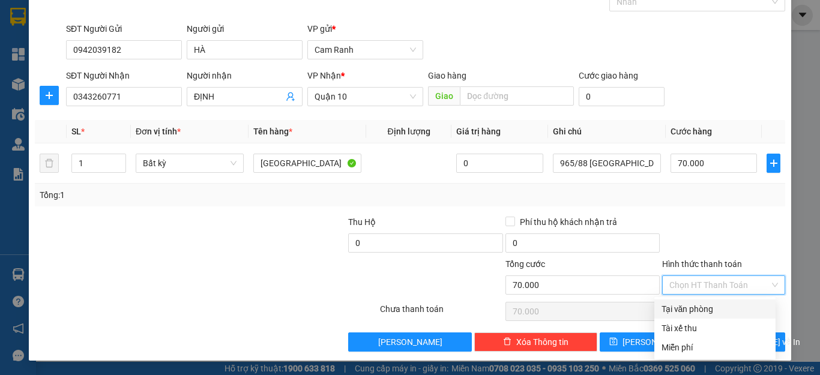
click at [712, 310] on div "Tại văn phòng" at bounding box center [714, 308] width 107 height 13
type input "0"
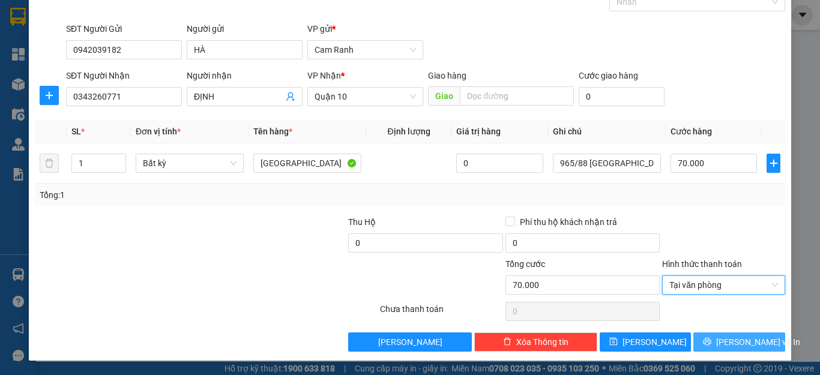
click at [694, 333] on button "Lưu và In" at bounding box center [739, 341] width 92 height 19
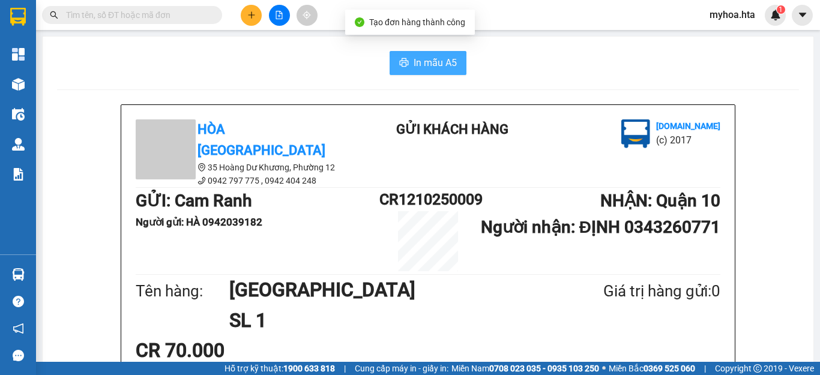
click at [436, 66] on span "In mẫu A5" at bounding box center [435, 62] width 43 height 15
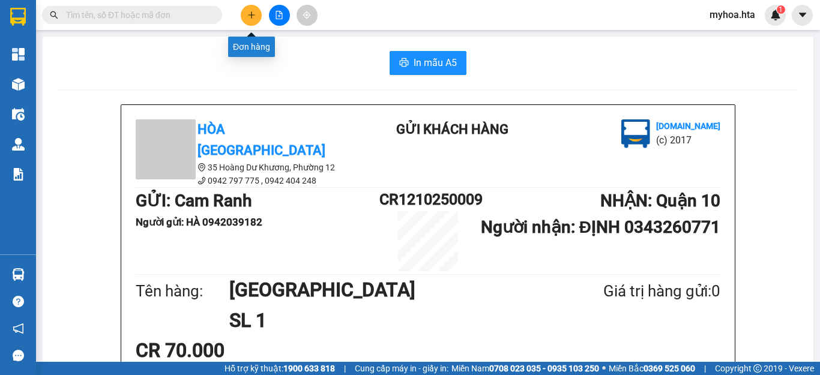
click at [247, 11] on icon "plus" at bounding box center [251, 15] width 8 height 8
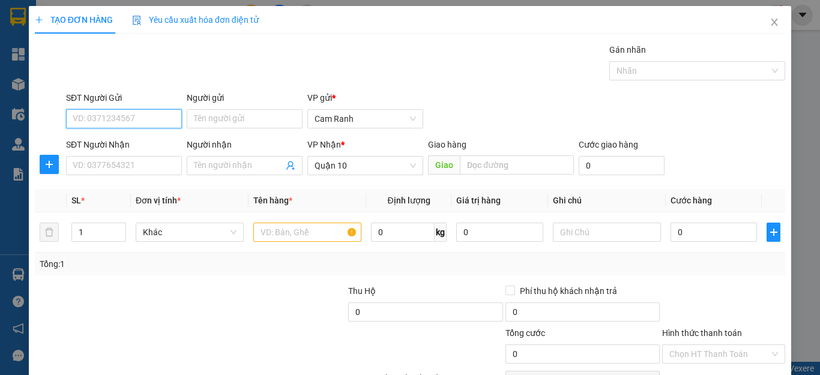
click at [143, 118] on input "SĐT Người Gửi" at bounding box center [124, 118] width 116 height 19
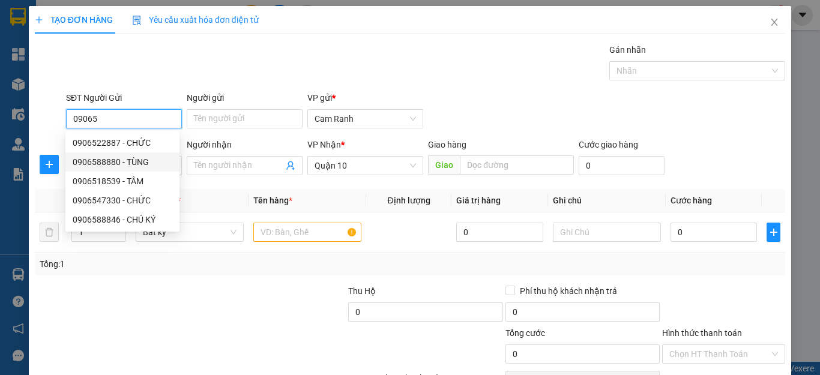
click at [139, 165] on div "0906588880 - TÙNG" at bounding box center [123, 161] width 100 height 13
type input "0906588880"
type input "TÙNG"
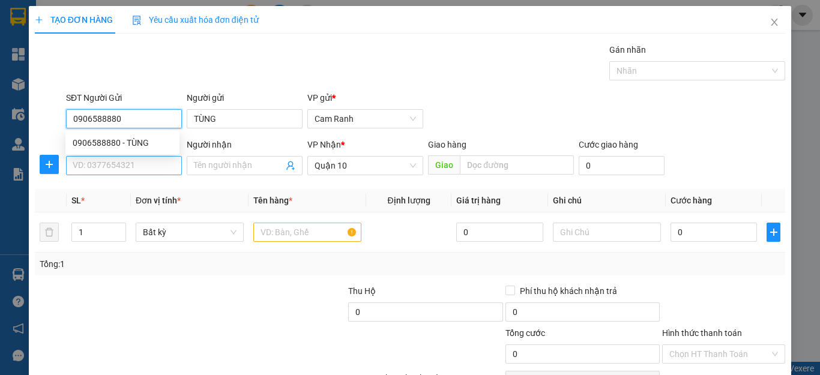
type input "0906588880"
type input "130.000"
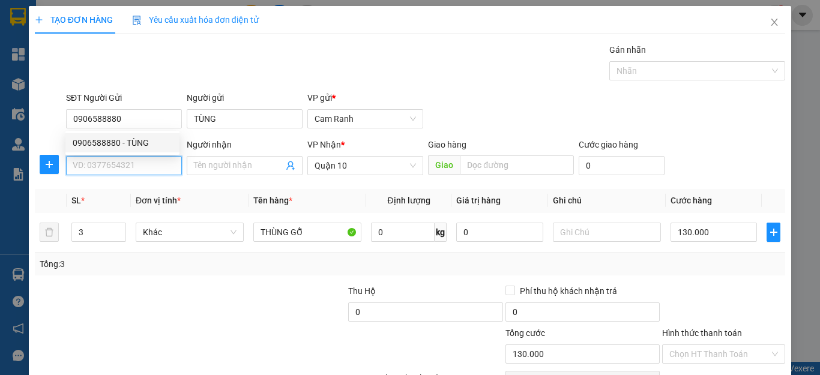
click at [139, 164] on input "SĐT Người Nhận" at bounding box center [124, 165] width 116 height 19
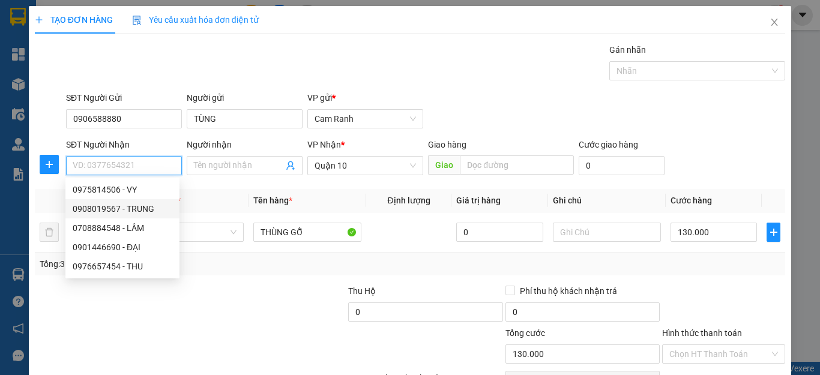
click at [138, 206] on div "0908019567 - TRUNG" at bounding box center [123, 208] width 100 height 13
type input "0908019567"
type input "TRUNG"
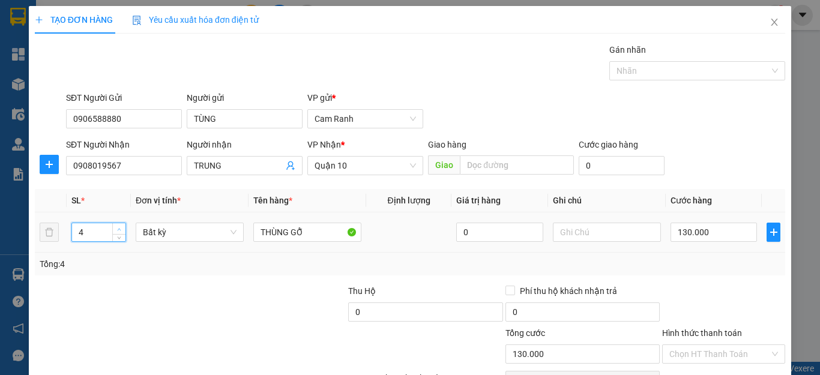
click at [119, 224] on span "Increase Value" at bounding box center [118, 228] width 13 height 11
type input "5"
click at [119, 224] on span "Increase Value" at bounding box center [118, 228] width 13 height 11
click at [250, 238] on td "THÙNG GỖ" at bounding box center [307, 232] width 118 height 40
type input "0"
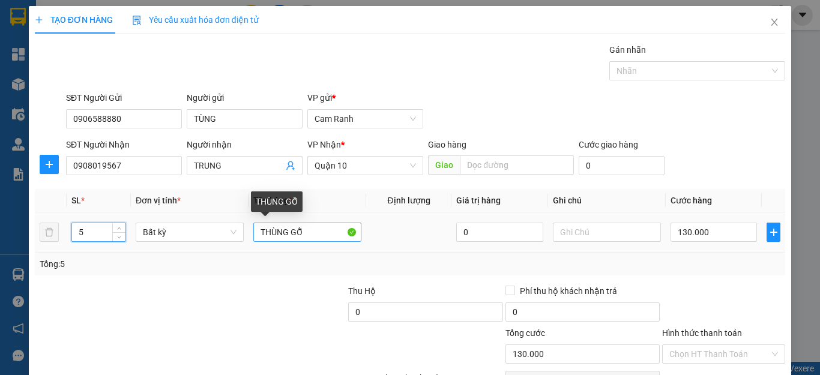
type input "0"
click at [257, 236] on input "THÙNG GỖ" at bounding box center [307, 232] width 108 height 19
click at [320, 235] on input "4THÙNG GỖ" at bounding box center [307, 232] width 108 height 19
drag, startPoint x: 322, startPoint y: 235, endPoint x: 344, endPoint y: 235, distance: 21.6
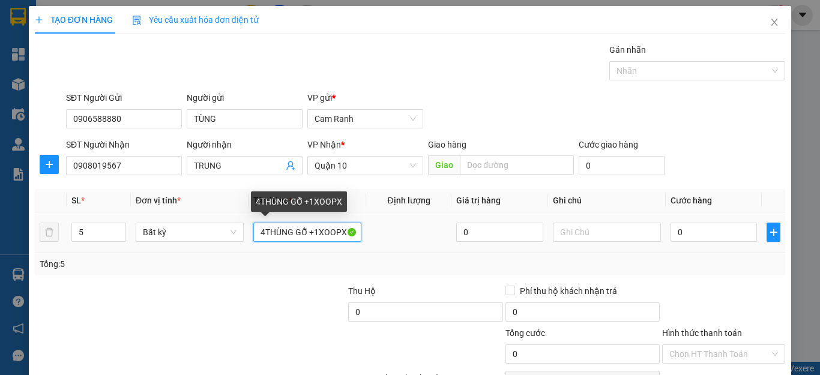
click at [344, 235] on input "4THÙNG GỖ +1XOOPX" at bounding box center [307, 232] width 108 height 19
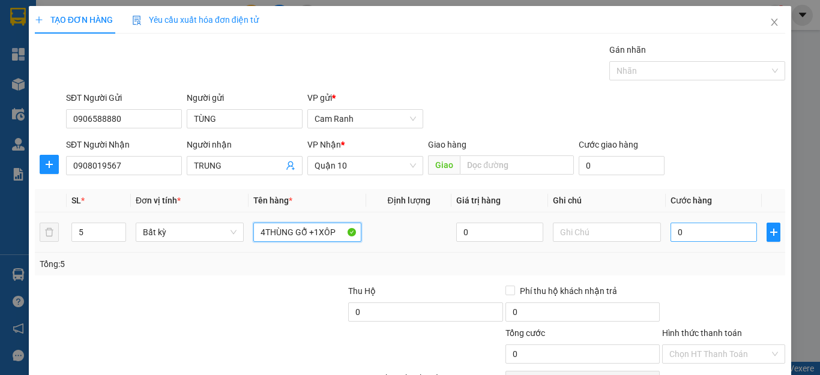
type input "4THÙNG GỖ +1XÔP"
click at [682, 231] on input "0" at bounding box center [713, 232] width 86 height 19
type input "2"
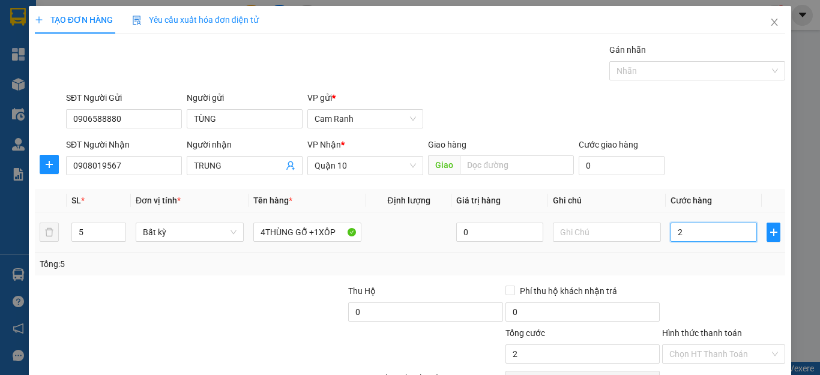
type input "20"
type input "200"
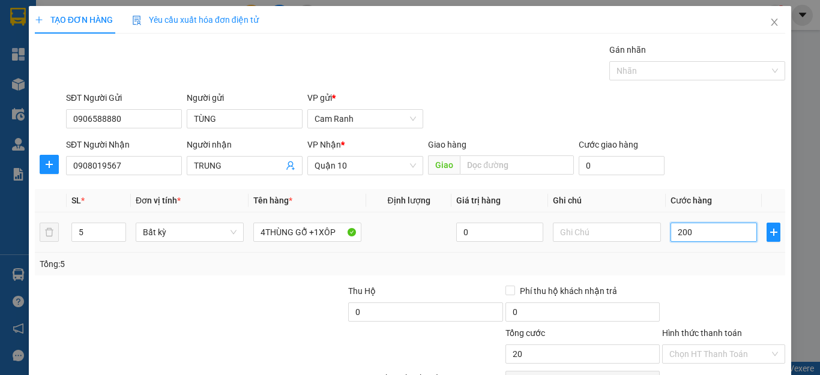
type input "200"
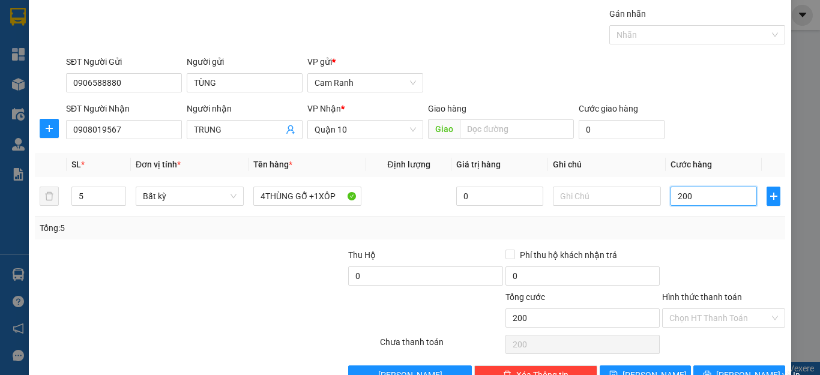
scroll to position [69, 0]
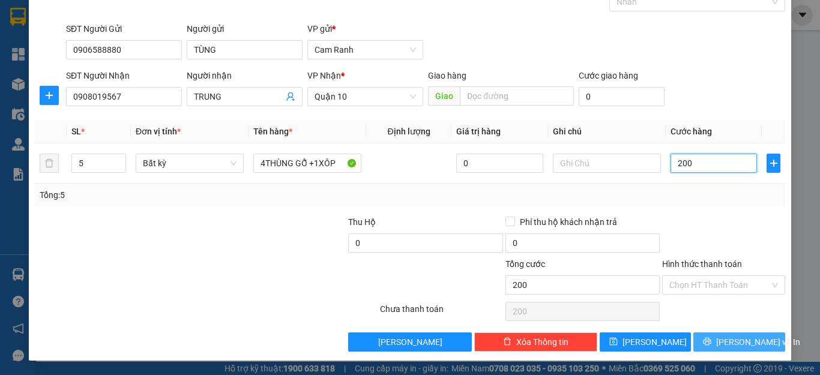
type input "200"
type input "200.000"
click at [711, 339] on icon "printer" at bounding box center [707, 342] width 8 height 8
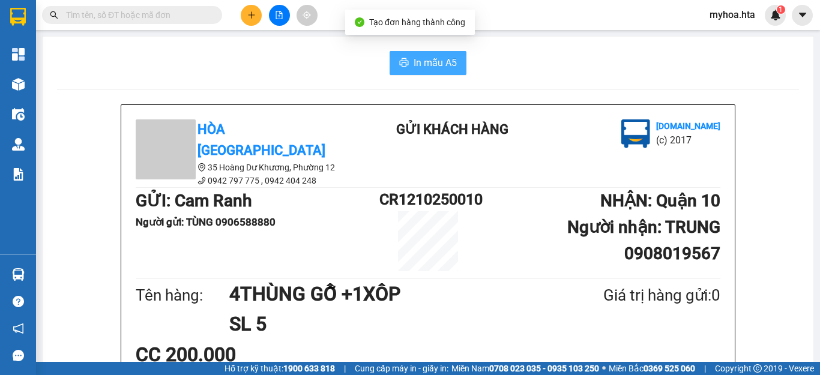
click at [436, 57] on span "In mẫu A5" at bounding box center [435, 62] width 43 height 15
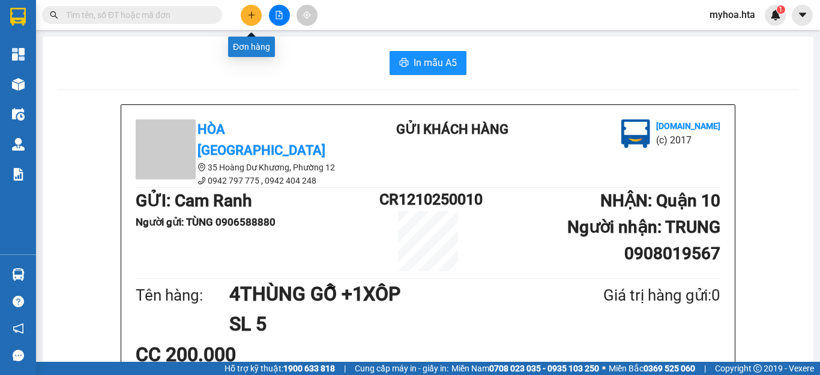
click at [257, 10] on button at bounding box center [251, 15] width 21 height 21
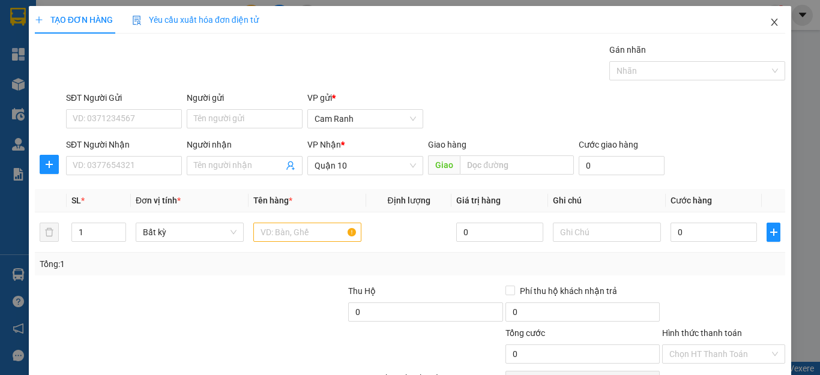
click at [769, 22] on icon "close" at bounding box center [774, 22] width 10 height 10
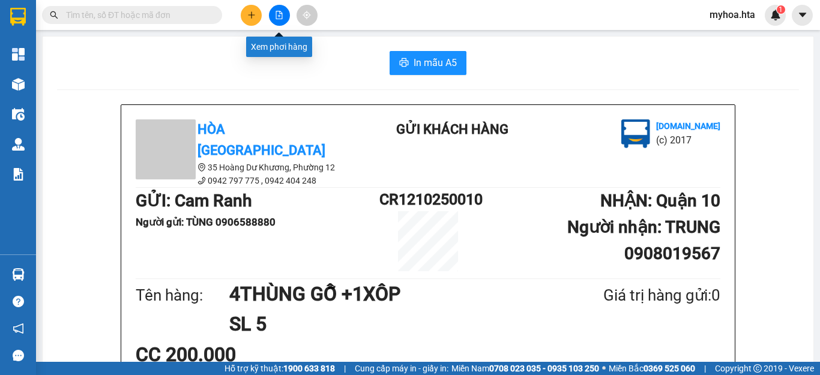
click at [277, 10] on button at bounding box center [279, 15] width 21 height 21
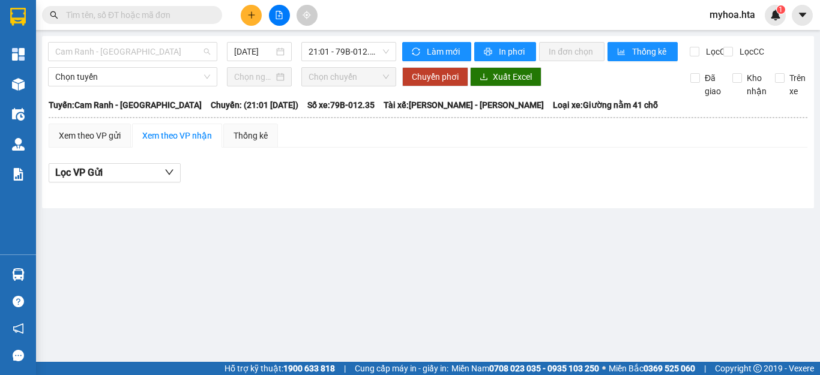
drag, startPoint x: 171, startPoint y: 52, endPoint x: 139, endPoint y: 120, distance: 75.7
click at [168, 59] on span "Cam Ranh - [GEOGRAPHIC_DATA]" at bounding box center [132, 52] width 155 height 18
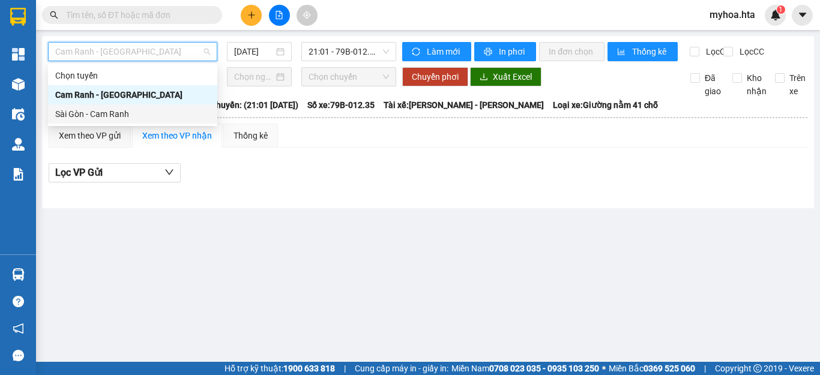
click at [140, 117] on div "Sài Gòn - Cam Ranh" at bounding box center [132, 113] width 155 height 13
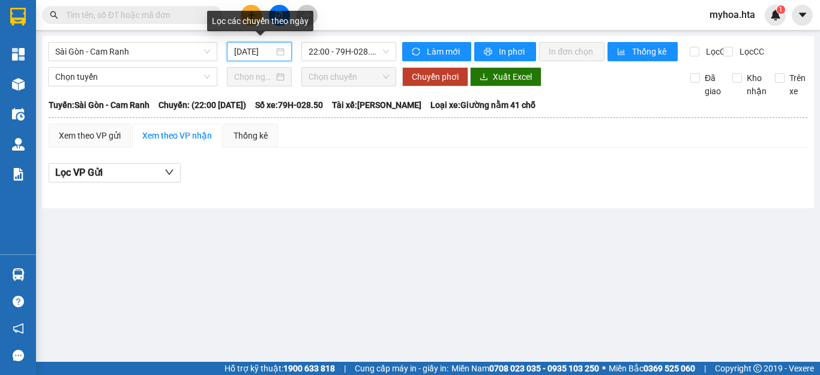
click at [247, 53] on input "[DATE]" at bounding box center [254, 51] width 40 height 13
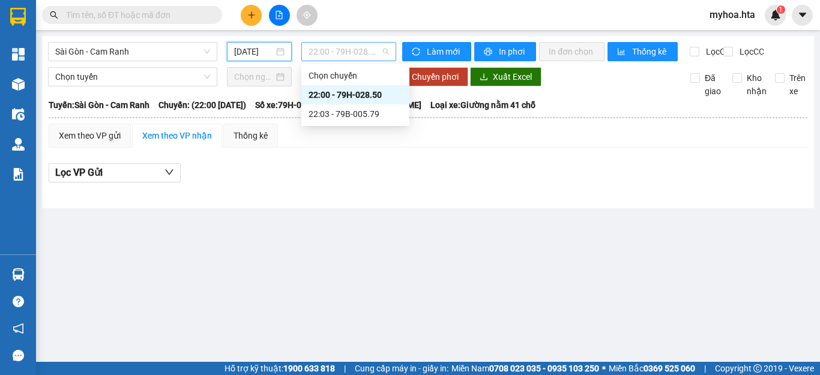
click at [349, 50] on span "22:00 - 79H-028.50" at bounding box center [348, 52] width 80 height 18
click at [344, 115] on div "22:03 - 79B-005.79" at bounding box center [355, 113] width 94 height 13
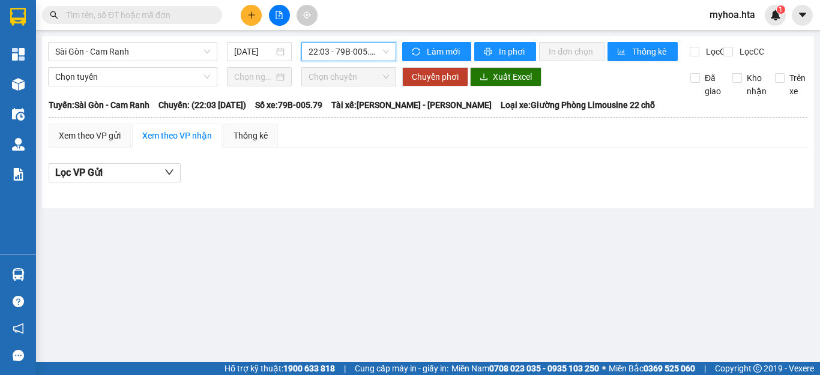
click at [349, 52] on span "22:03 - 79B-005.79" at bounding box center [348, 52] width 80 height 18
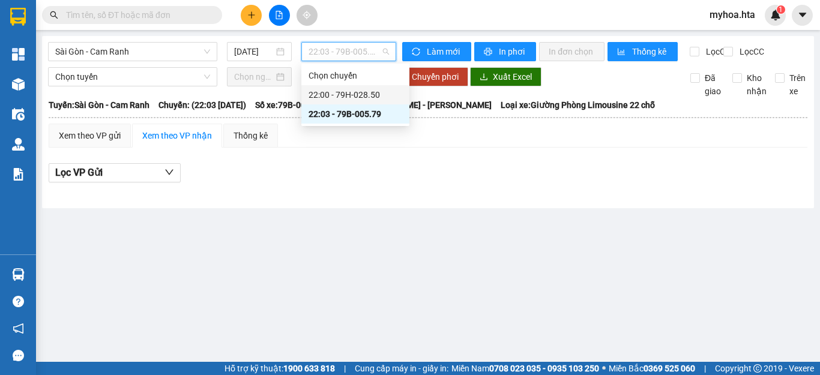
click at [365, 92] on div "22:00 - 79H-028.50" at bounding box center [355, 94] width 94 height 13
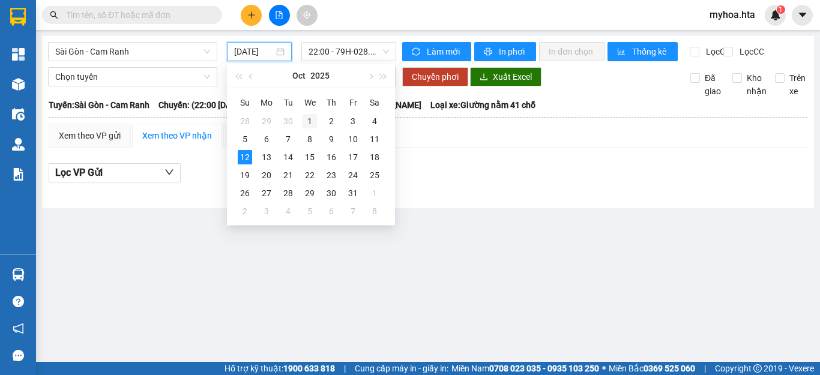
drag, startPoint x: 249, startPoint y: 52, endPoint x: 315, endPoint y: 115, distance: 91.3
click at [249, 55] on input "[DATE]" at bounding box center [254, 51] width 40 height 13
click at [374, 139] on div "11" at bounding box center [374, 139] width 14 height 14
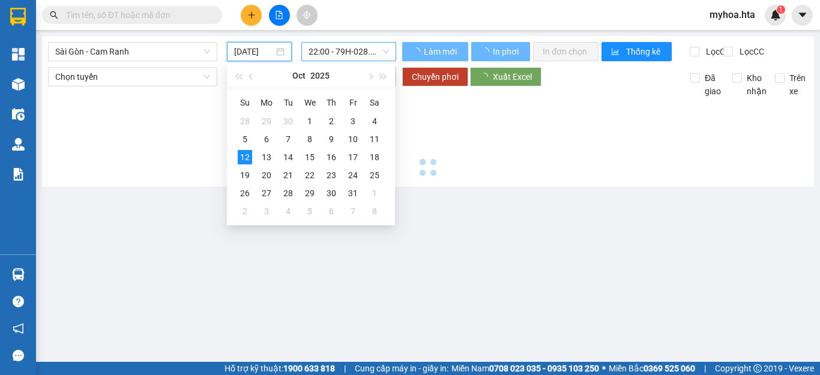
type input "11/10/2025"
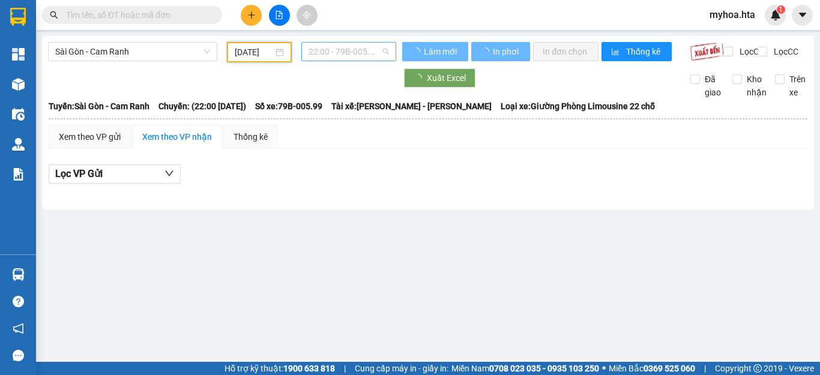
click at [332, 43] on span "22:00 - 79B-005.99" at bounding box center [348, 52] width 80 height 18
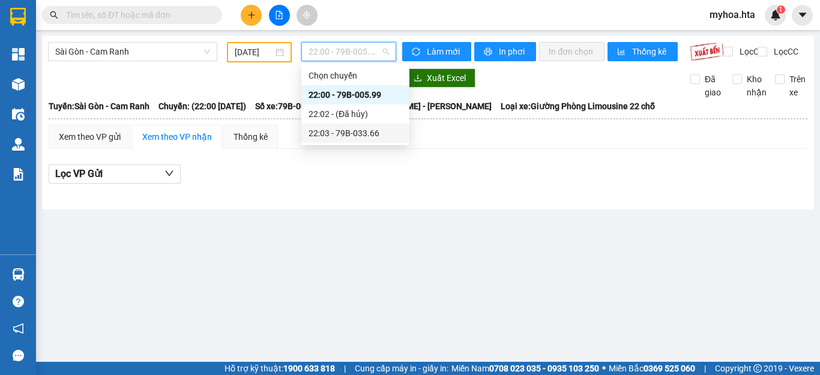
click at [349, 140] on div "22:03 - 79B-033.66" at bounding box center [355, 133] width 108 height 19
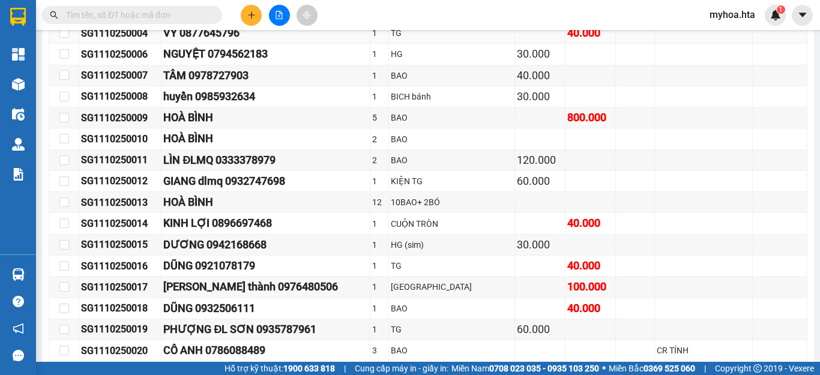
scroll to position [420, 0]
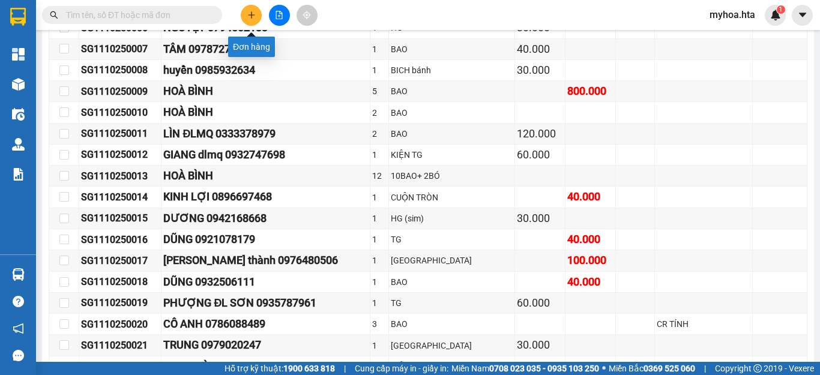
click at [247, 17] on icon "plus" at bounding box center [251, 15] width 8 height 8
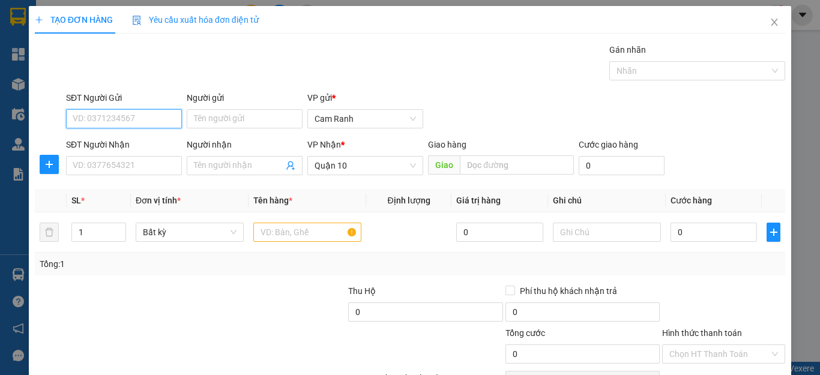
click at [167, 114] on input "SĐT Người Gửi" at bounding box center [124, 118] width 116 height 19
click at [160, 121] on input "SĐT Người Gửi" at bounding box center [124, 118] width 116 height 19
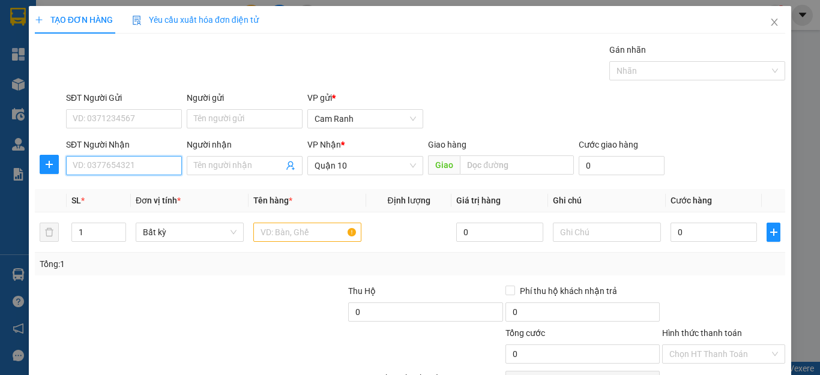
click at [151, 162] on input "SĐT Người Nhận" at bounding box center [124, 165] width 116 height 19
click at [96, 172] on input "0832294558" at bounding box center [124, 165] width 116 height 19
drag, startPoint x: 113, startPoint y: 173, endPoint x: 106, endPoint y: 176, distance: 7.6
click at [106, 176] on div "SĐT Người Nhận 08322294558 08322294558" at bounding box center [124, 159] width 116 height 42
type input "0832229458"
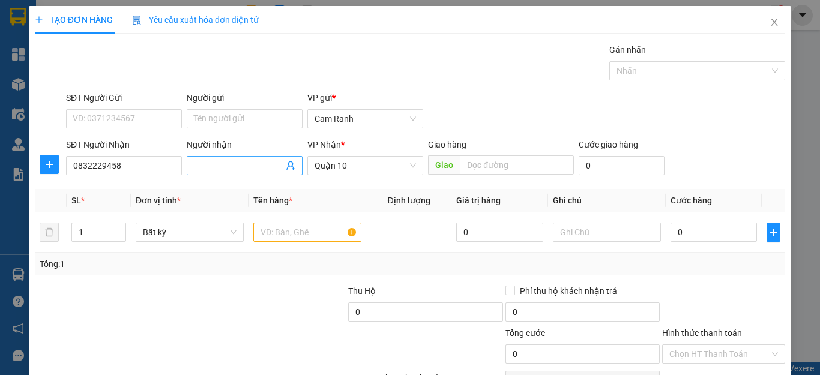
click at [221, 167] on input "Người nhận" at bounding box center [238, 165] width 89 height 13
type input "THÚY"
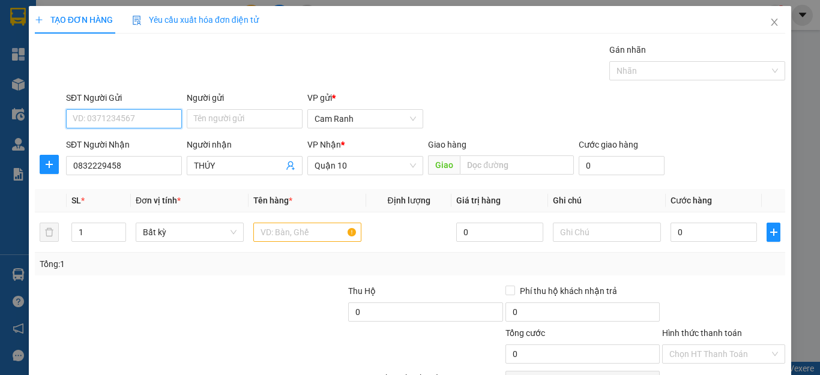
click at [154, 120] on input "SĐT Người Gửi" at bounding box center [124, 118] width 116 height 19
type input "0909352826"
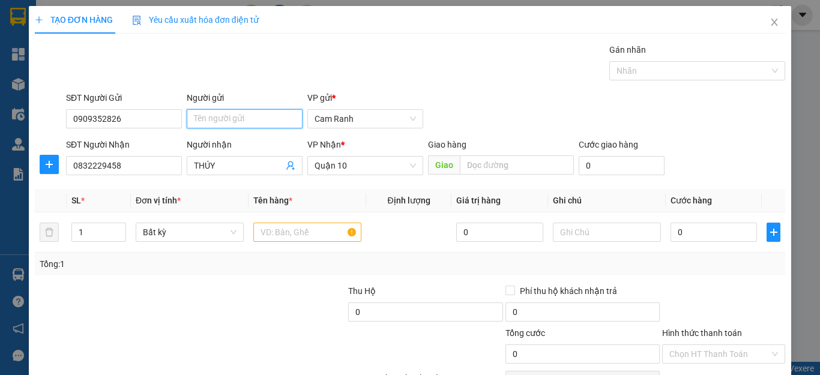
click at [205, 110] on input "Người gửi" at bounding box center [245, 118] width 116 height 19
type input "D"
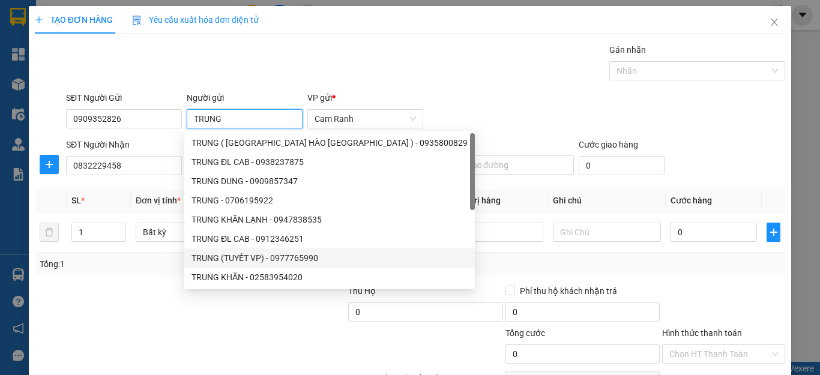
type input "TRUNG"
click at [510, 263] on div "Tổng: 1" at bounding box center [410, 263] width 741 height 13
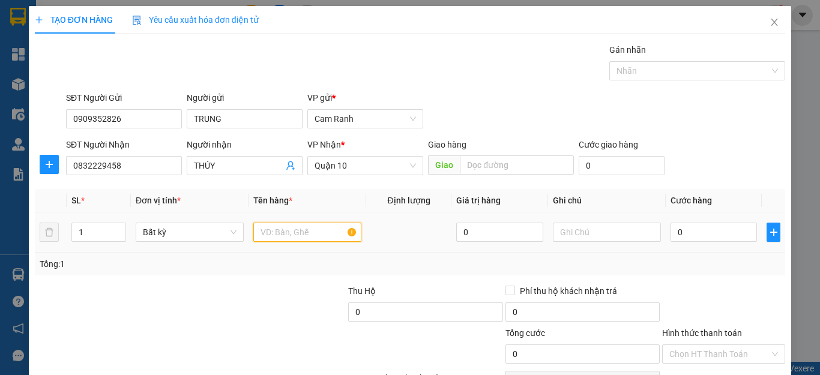
click at [290, 233] on input "text" at bounding box center [307, 232] width 108 height 19
type input "GIẤY TỜ"
click at [670, 236] on input "0" at bounding box center [713, 232] width 86 height 19
type input "3"
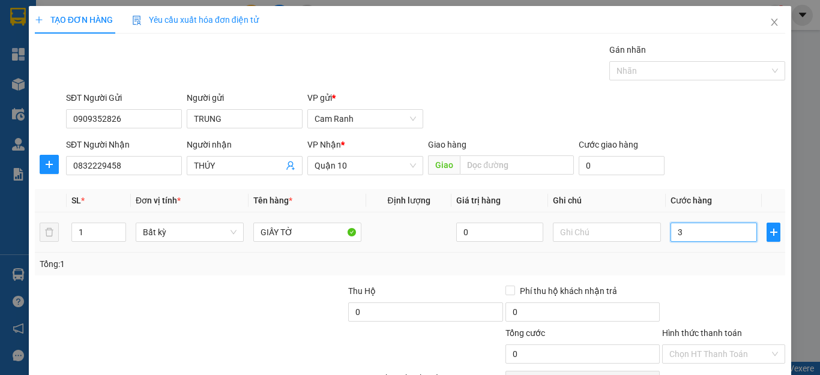
type input "3"
type input "30"
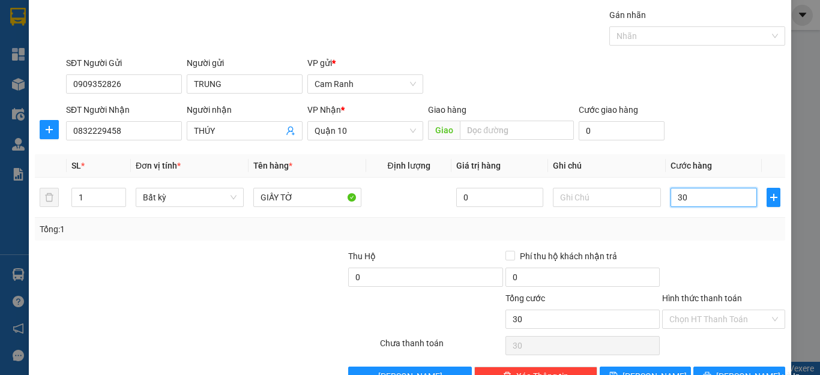
scroll to position [69, 0]
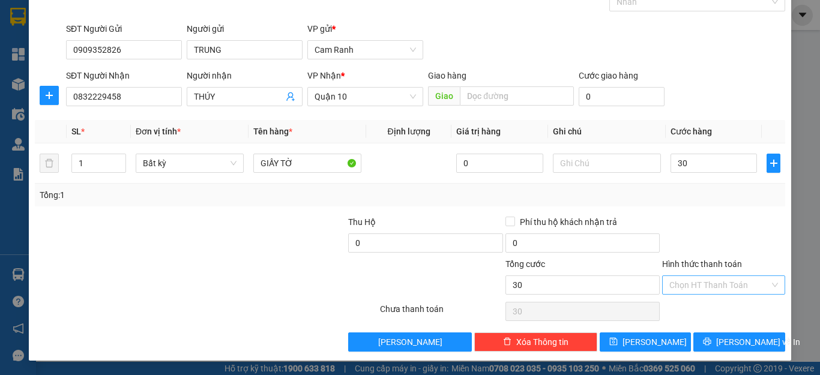
type input "30.000"
click at [709, 285] on input "Hình thức thanh toán" at bounding box center [719, 285] width 100 height 18
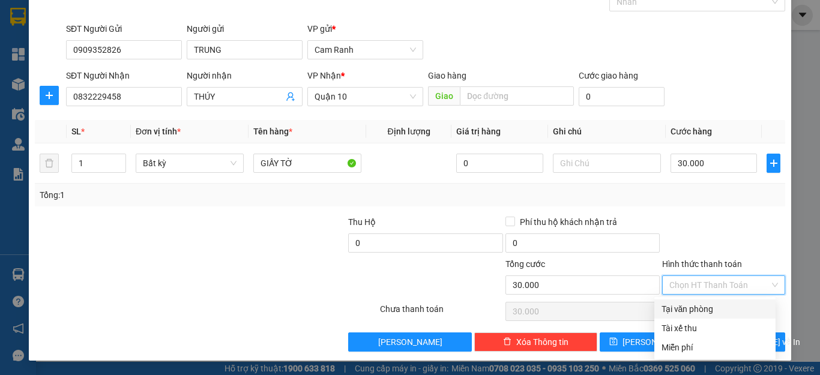
click at [706, 310] on div "Tại văn phòng" at bounding box center [714, 308] width 107 height 13
type input "0"
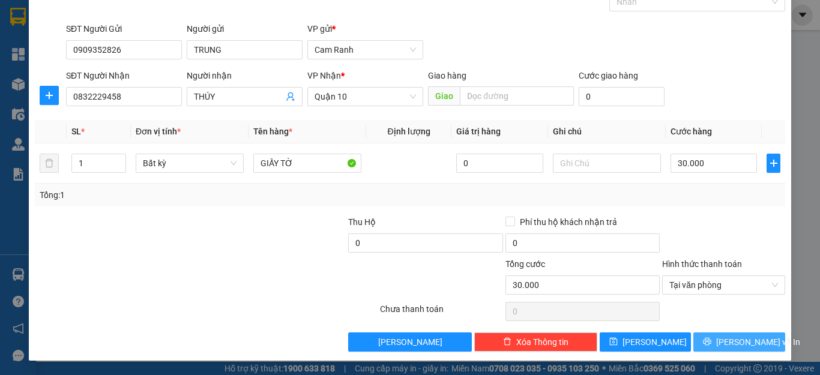
click at [718, 341] on button "Lưu và In" at bounding box center [739, 341] width 92 height 19
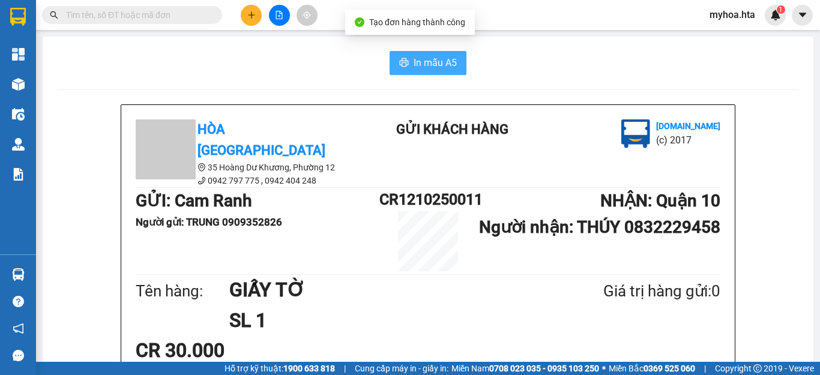
click at [430, 66] on span "In mẫu A5" at bounding box center [435, 62] width 43 height 15
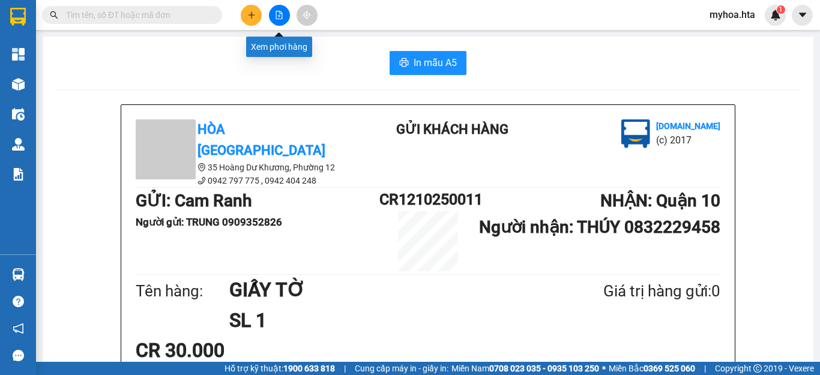
click at [276, 15] on icon "file-add" at bounding box center [279, 15] width 7 height 8
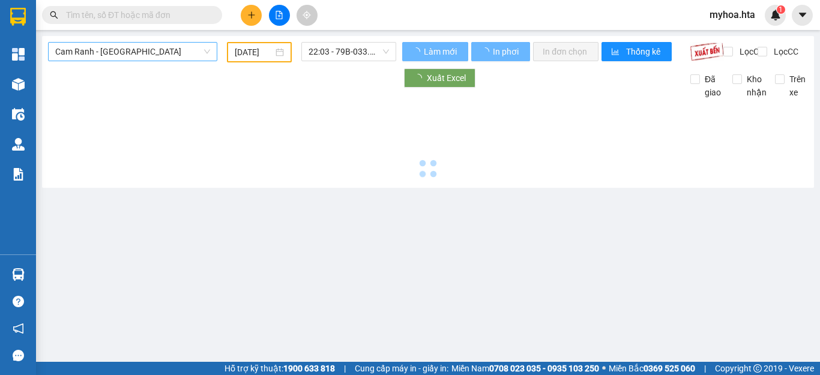
type input "[DATE]"
click at [146, 52] on span "Cam Ranh - [GEOGRAPHIC_DATA]" at bounding box center [132, 52] width 155 height 18
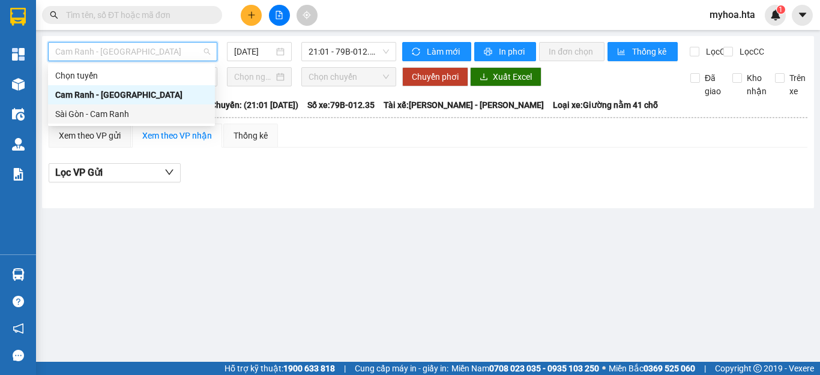
click at [142, 118] on div "Sài Gòn - Cam Ranh" at bounding box center [131, 113] width 152 height 13
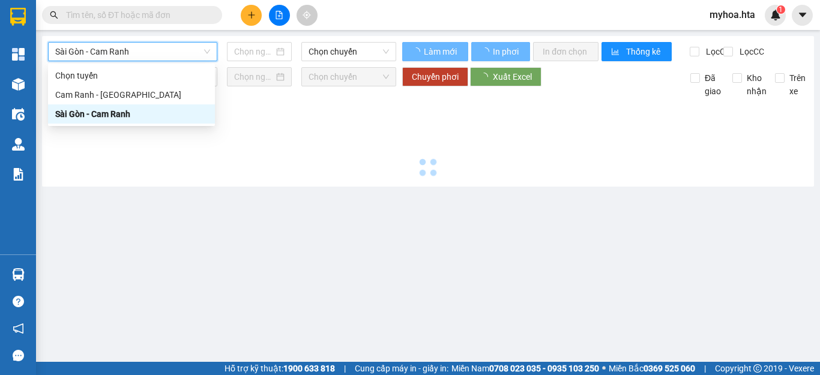
type input "[DATE]"
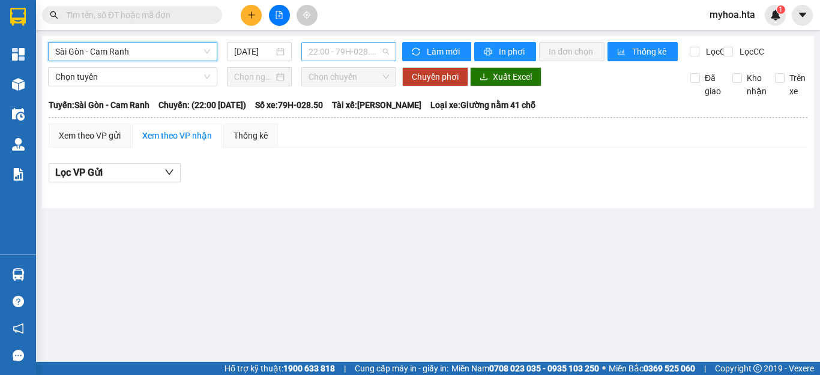
click at [331, 52] on span "22:00 - 79H-028.50" at bounding box center [348, 52] width 80 height 18
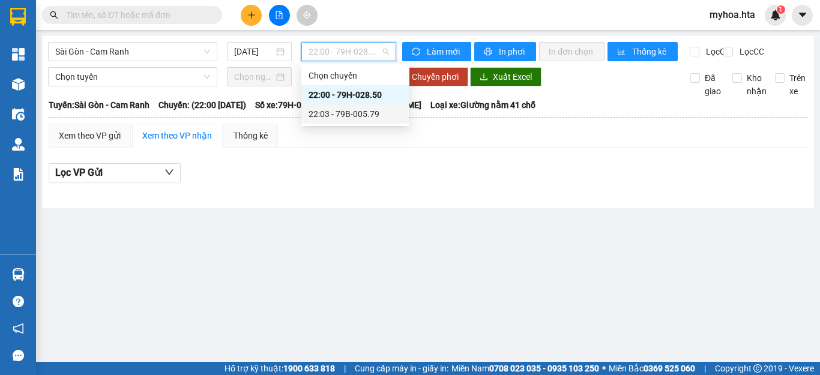
click at [357, 113] on div "22:03 - 79B-005.79" at bounding box center [355, 113] width 94 height 13
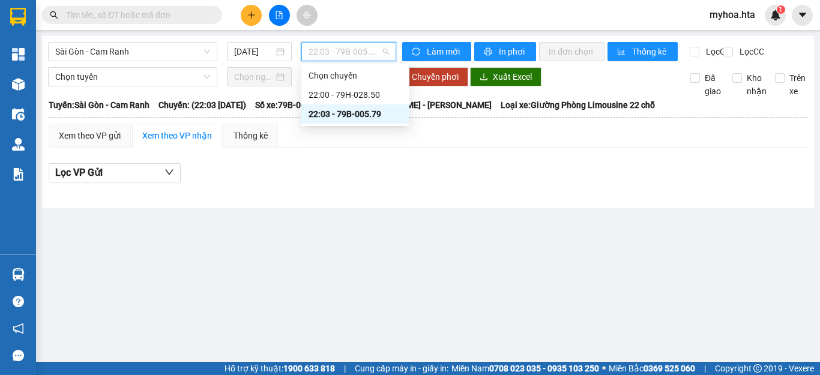
click at [331, 43] on span "22:03 - 79B-005.79" at bounding box center [348, 52] width 80 height 18
click at [342, 90] on div "22:00 - 79H-028.50" at bounding box center [355, 94] width 94 height 13
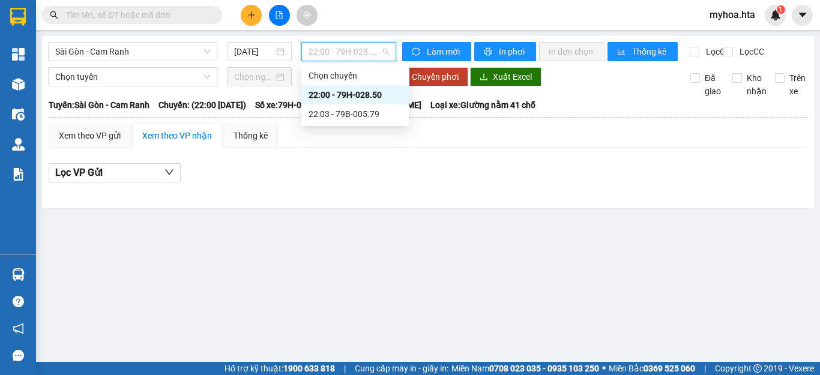
click at [335, 54] on span "22:00 - 79H-028.50" at bounding box center [348, 52] width 80 height 18
click at [362, 113] on div "22:03 - 79B-005.79" at bounding box center [355, 113] width 94 height 13
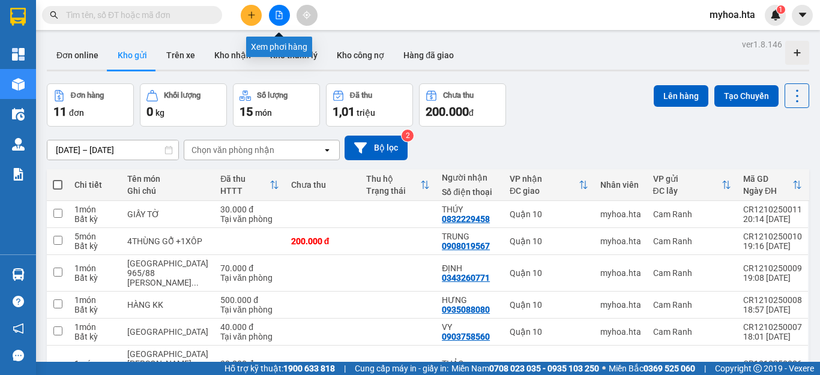
click at [277, 20] on button at bounding box center [279, 15] width 21 height 21
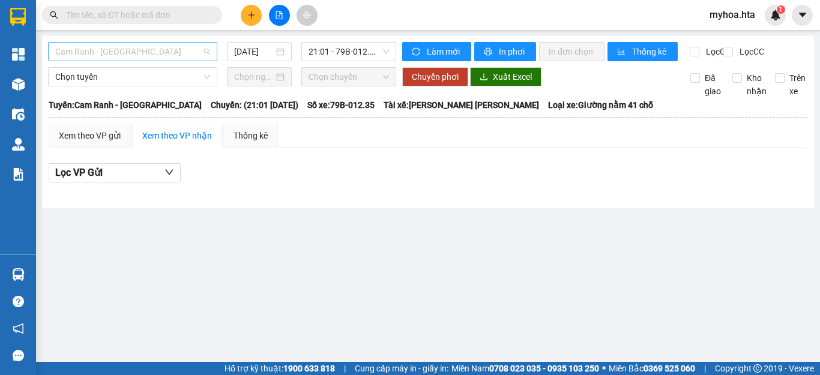
click at [161, 53] on span "Cam Ranh - [GEOGRAPHIC_DATA]" at bounding box center [132, 52] width 155 height 18
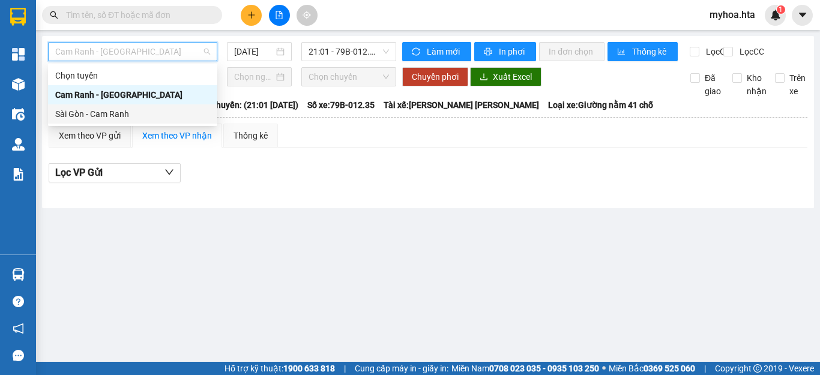
click at [151, 115] on div "Sài Gòn - Cam Ranh" at bounding box center [132, 113] width 155 height 13
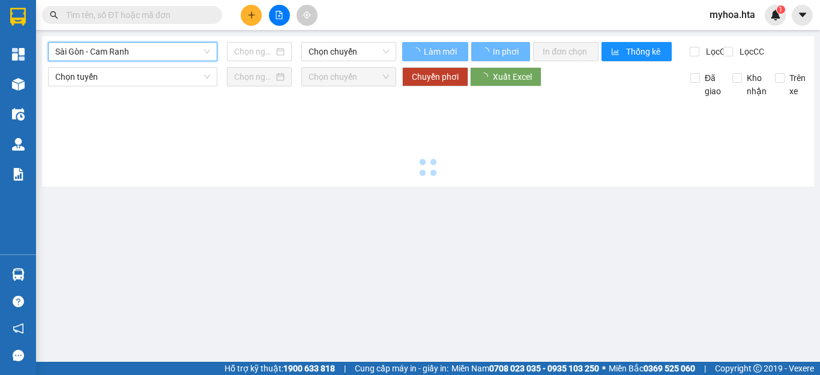
type input "[DATE]"
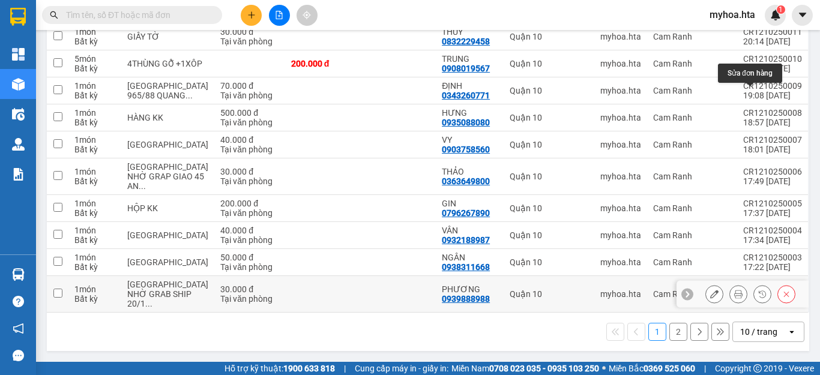
scroll to position [187, 0]
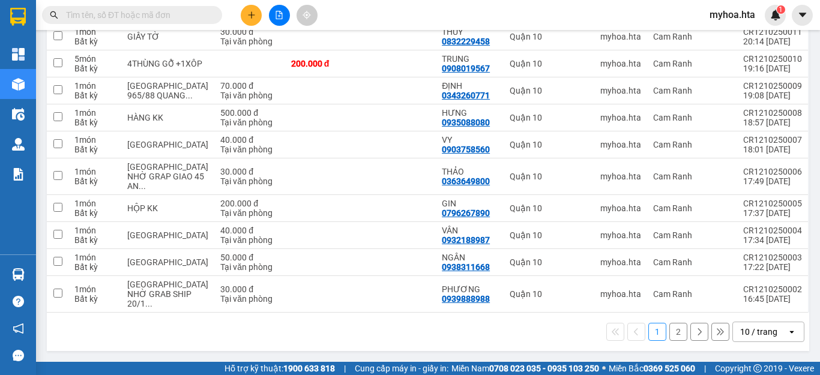
click at [754, 340] on div "10 / trang" at bounding box center [760, 331] width 54 height 19
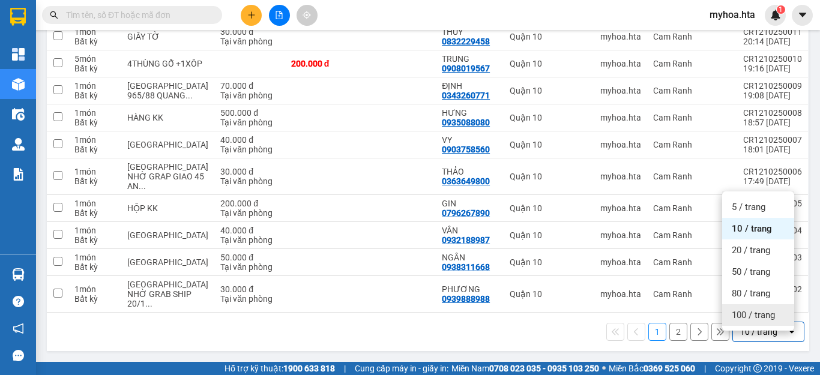
click at [751, 309] on span "100 / trang" at bounding box center [753, 315] width 43 height 12
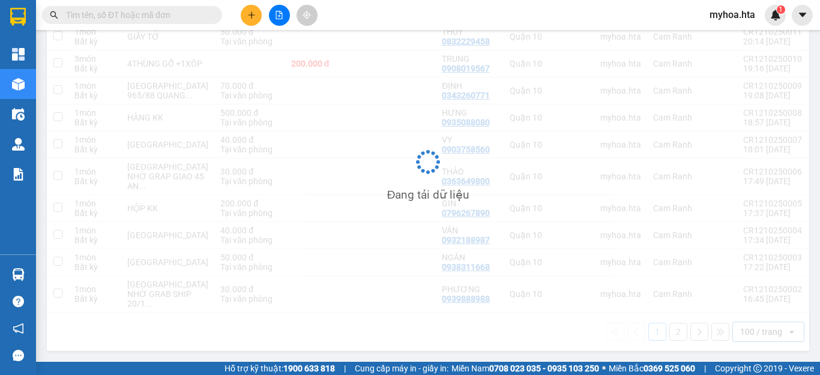
scroll to position [0, 0]
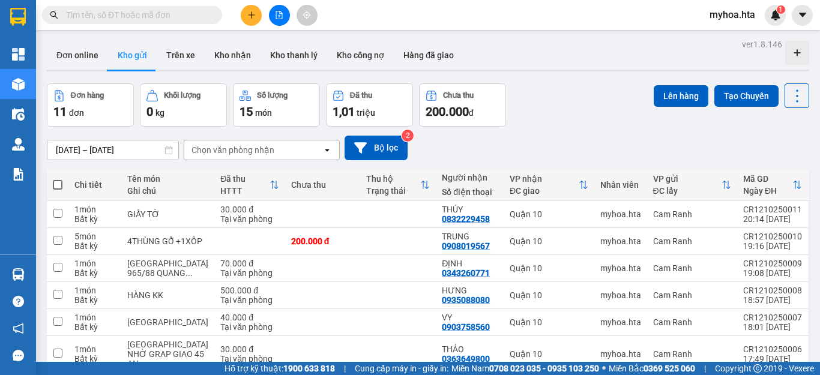
click at [59, 181] on span at bounding box center [58, 185] width 10 height 10
click at [58, 179] on input "checkbox" at bounding box center [58, 179] width 0 height 0
checkbox input "true"
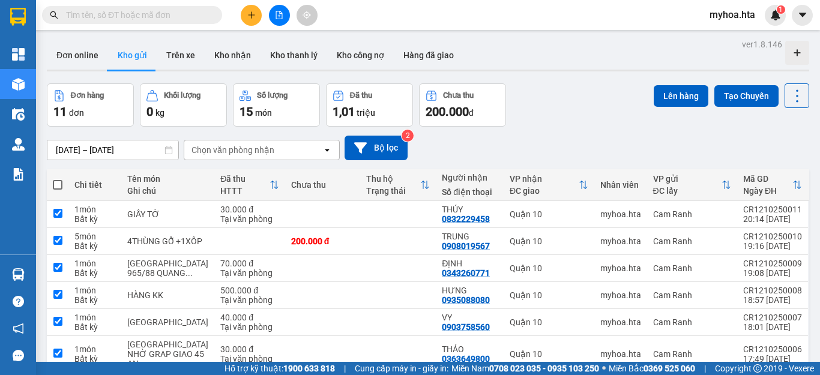
checkbox input "true"
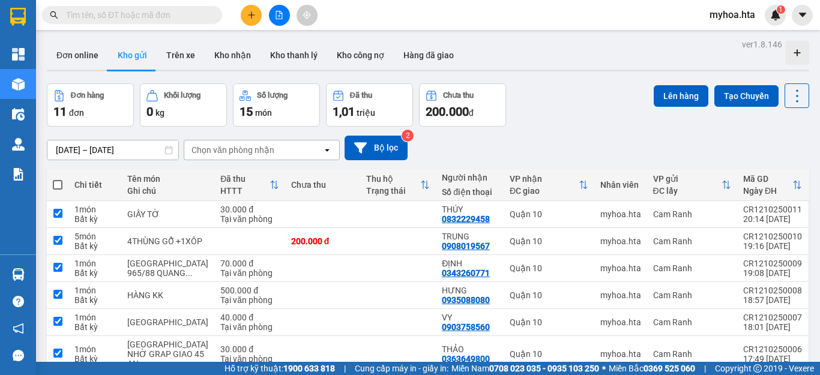
checkbox input "true"
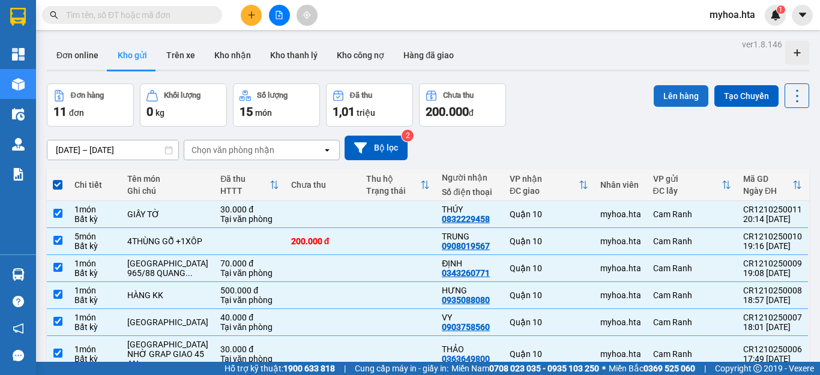
click at [678, 103] on button "Lên hàng" at bounding box center [681, 96] width 55 height 22
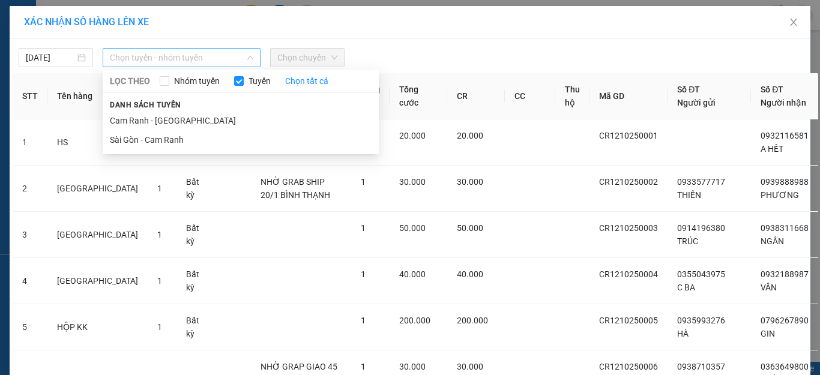
click at [195, 59] on span "Chọn tuyến - nhóm tuyến" at bounding box center [181, 58] width 143 height 18
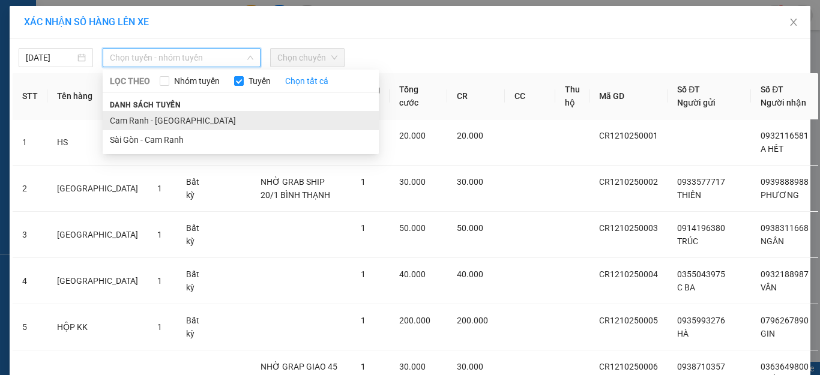
click at [192, 125] on li "Cam Ranh - [GEOGRAPHIC_DATA]" at bounding box center [241, 120] width 276 height 19
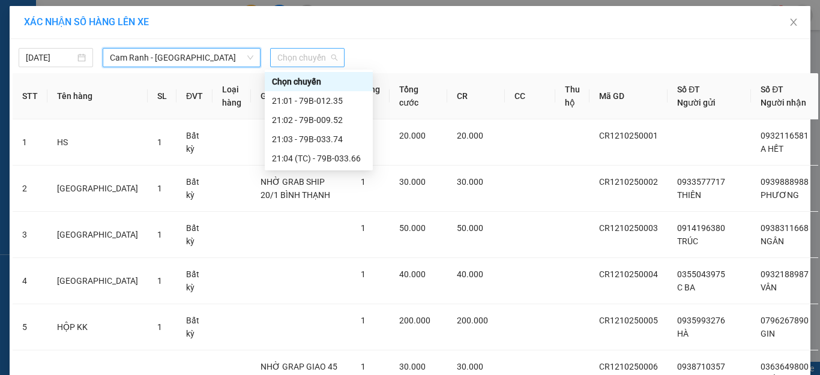
click at [281, 49] on span "Chọn chuyến" at bounding box center [307, 58] width 60 height 18
click at [322, 102] on div "21:01 - 79B-012.35" at bounding box center [319, 100] width 94 height 13
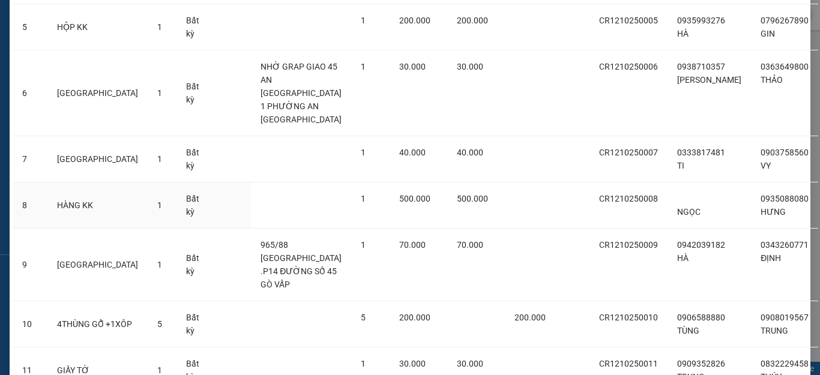
scroll to position [385, 0]
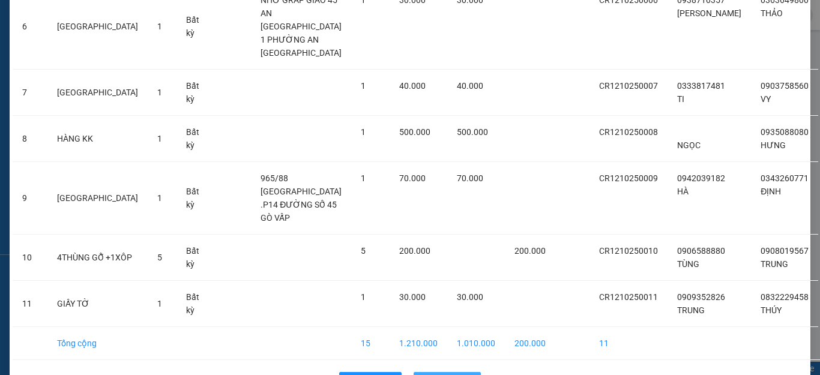
click at [440, 374] on span "Lên hàng" at bounding box center [453, 381] width 35 height 13
